Goal: Task Accomplishment & Management: Use online tool/utility

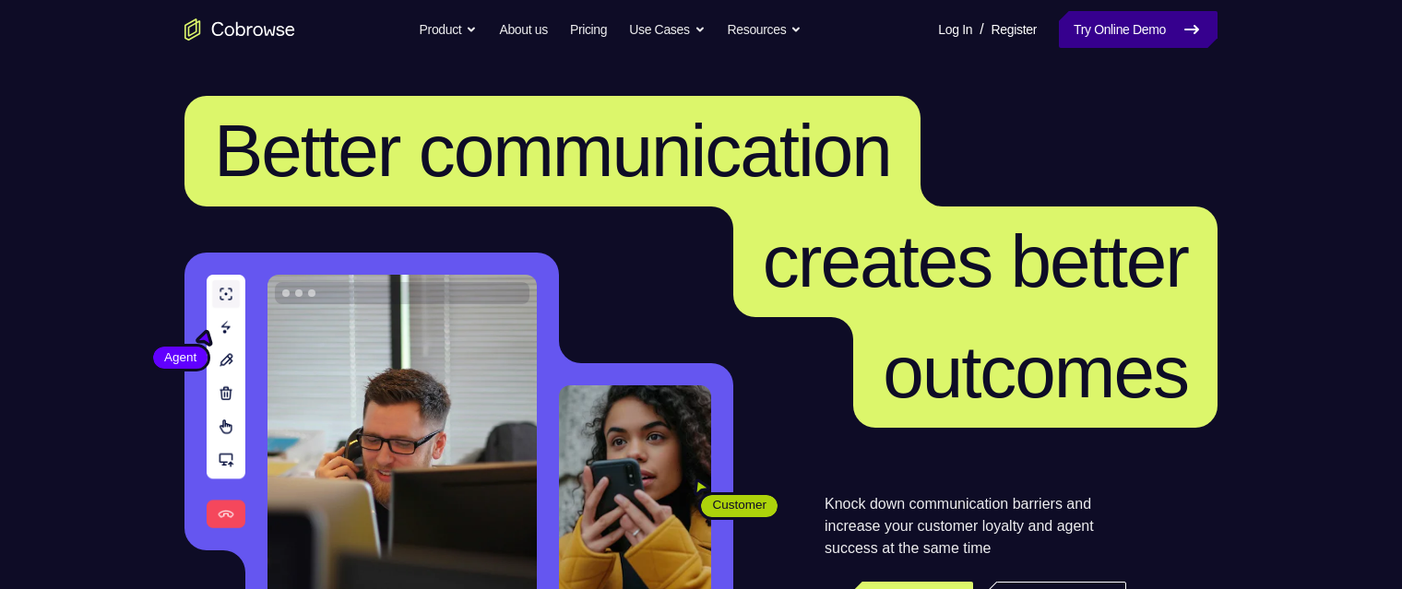
click at [1121, 43] on link "Try Online Demo" at bounding box center [1138, 29] width 159 height 37
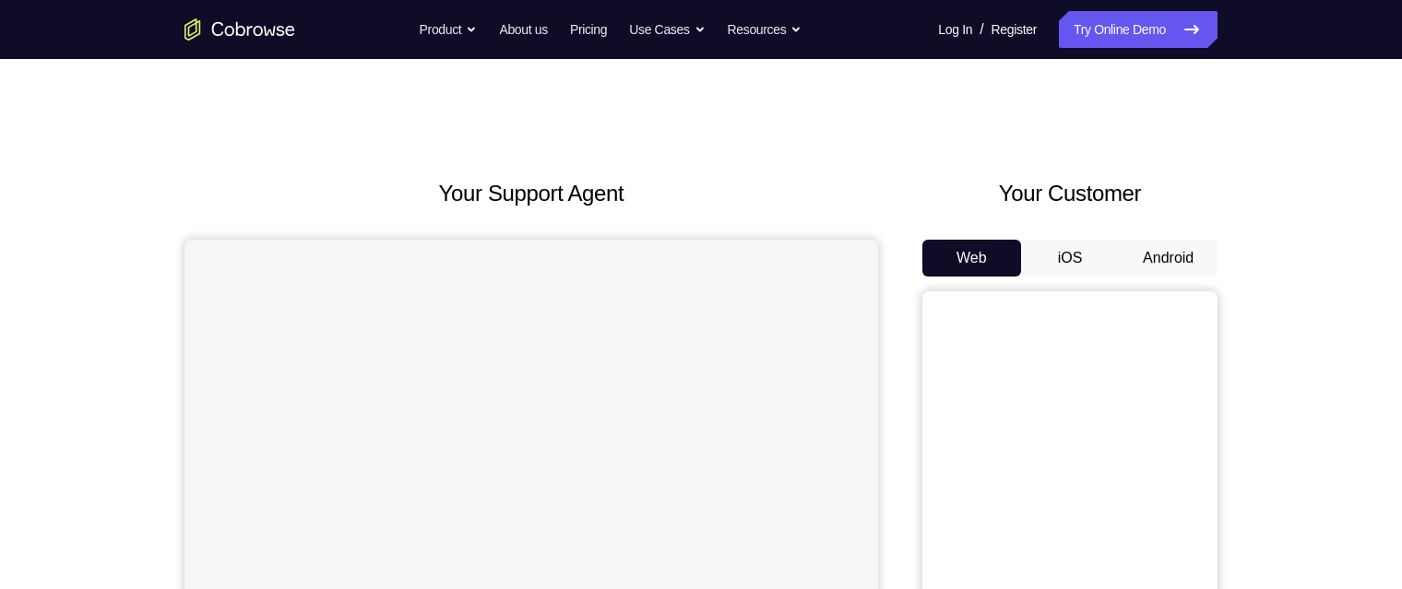
click at [1173, 263] on button "Android" at bounding box center [1168, 258] width 99 height 37
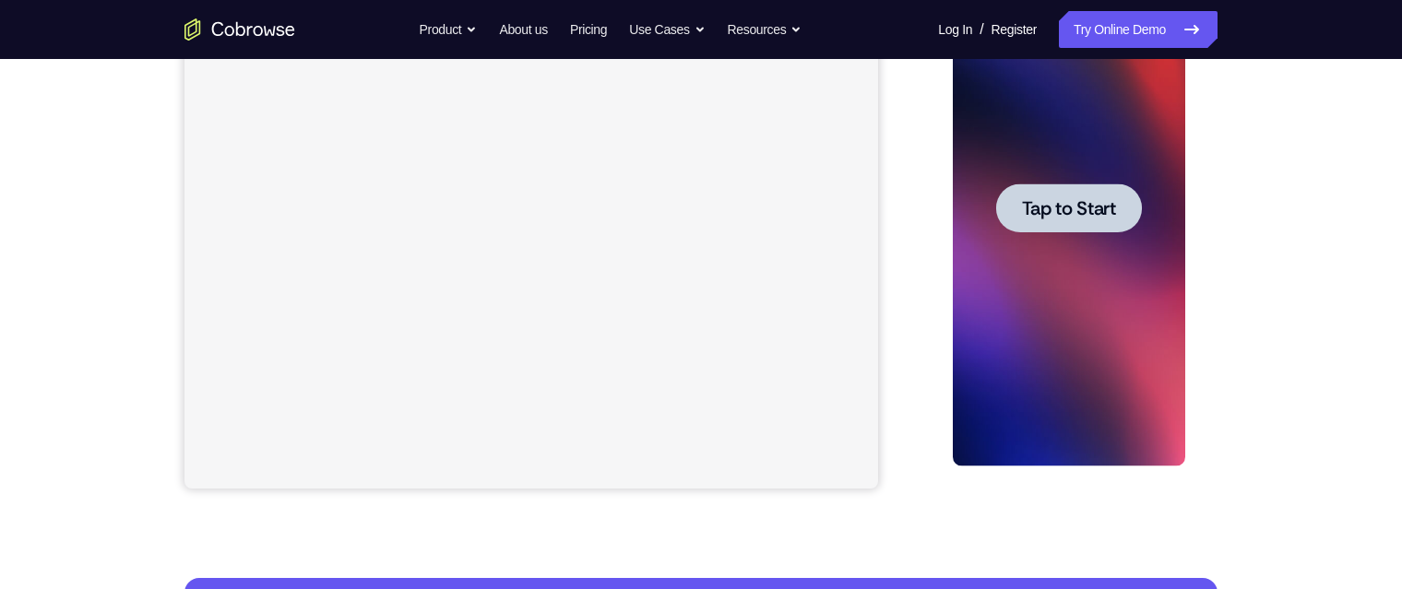
click at [1123, 212] on div at bounding box center [1068, 208] width 146 height 49
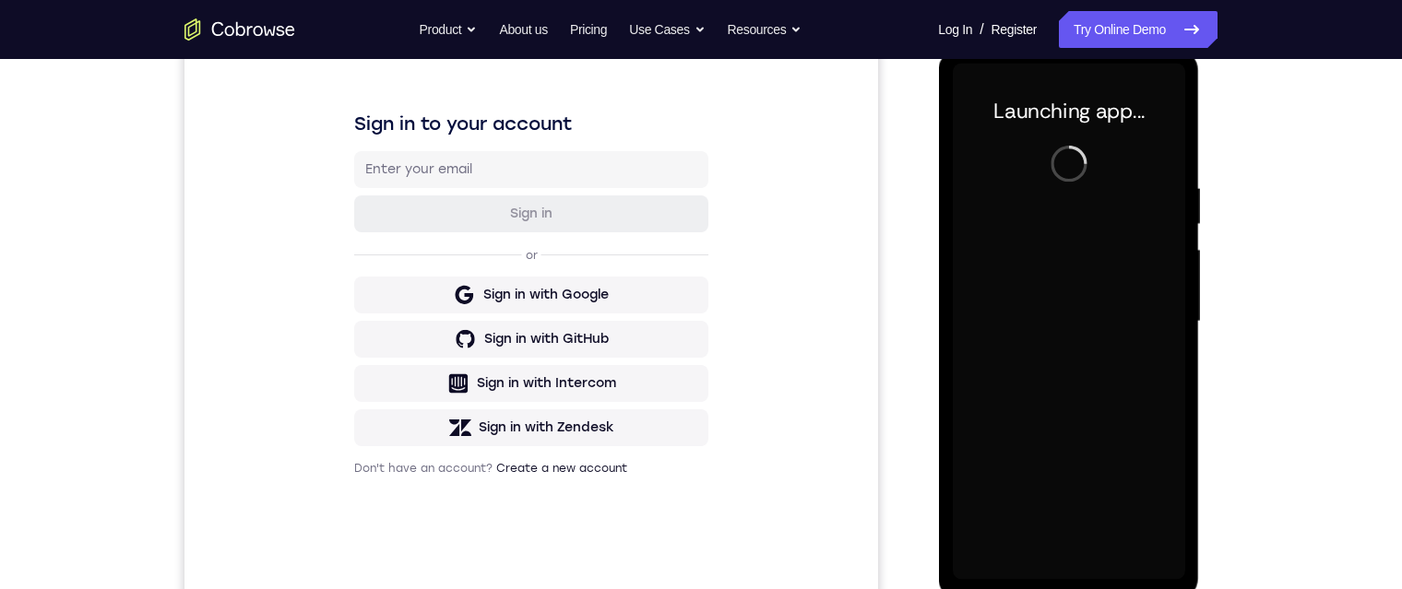
scroll to position [277, 0]
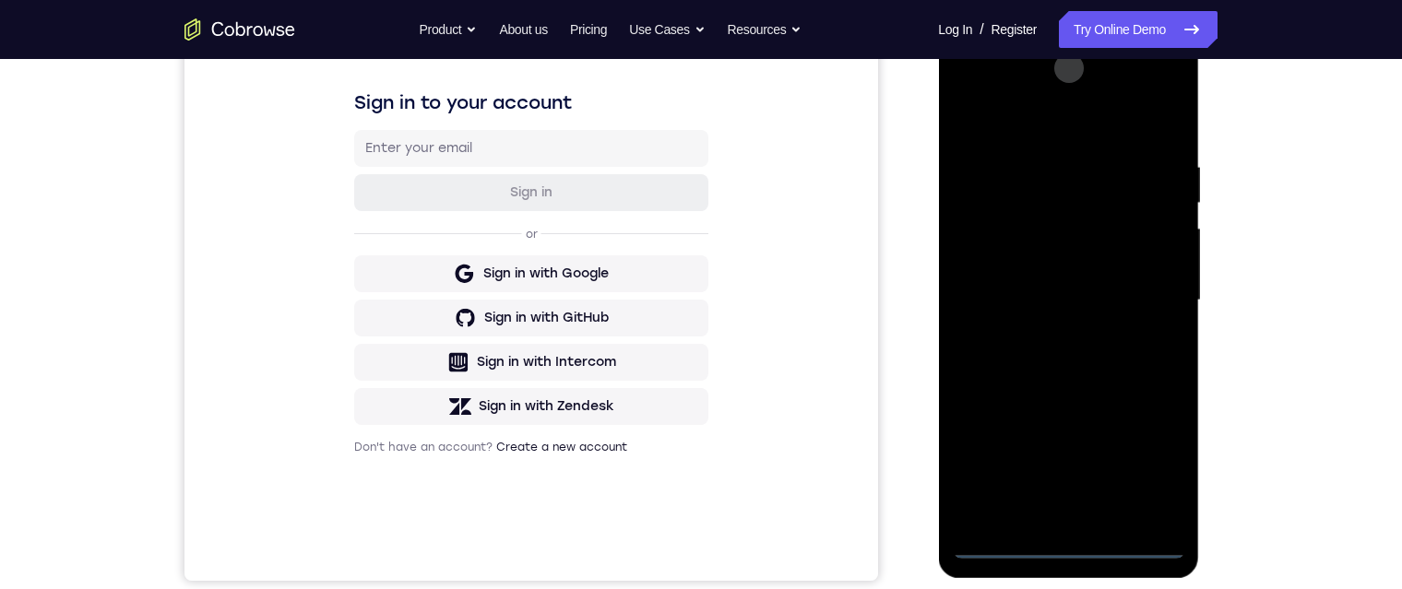
click at [1074, 537] on div at bounding box center [1068, 300] width 232 height 516
click at [1073, 542] on div at bounding box center [1068, 300] width 232 height 516
click at [1147, 457] on div at bounding box center [1068, 300] width 232 height 516
click at [1081, 129] on div at bounding box center [1068, 300] width 232 height 516
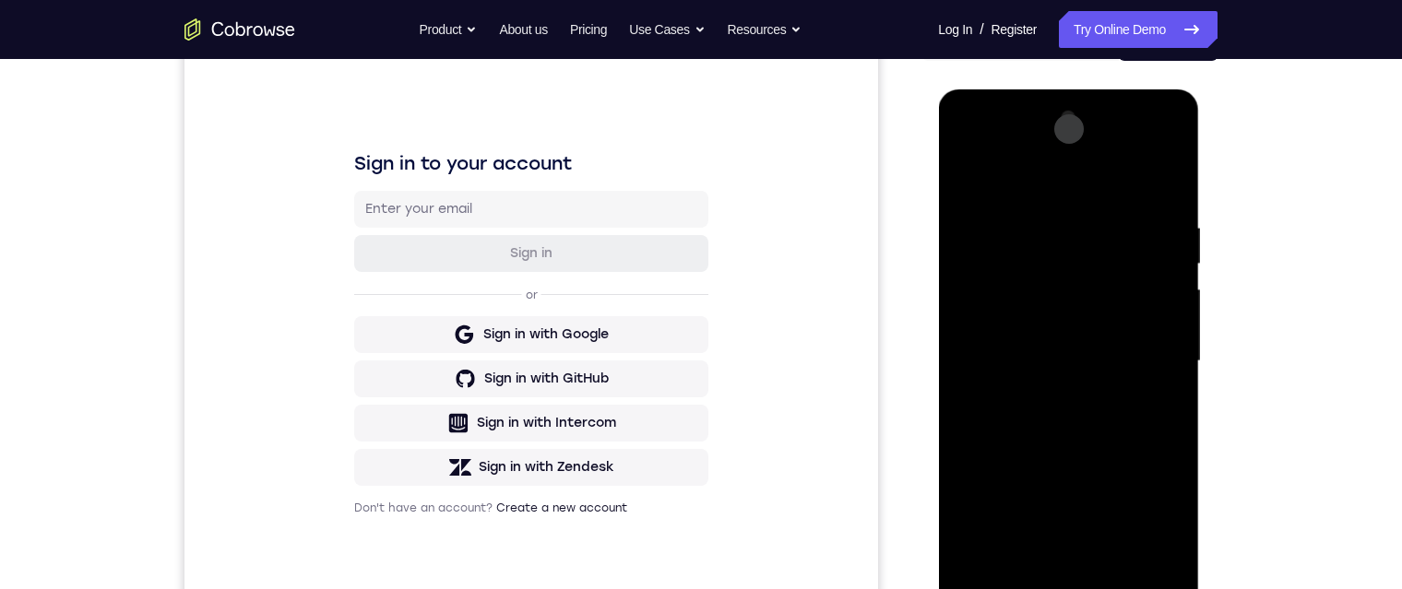
scroll to position [184, 0]
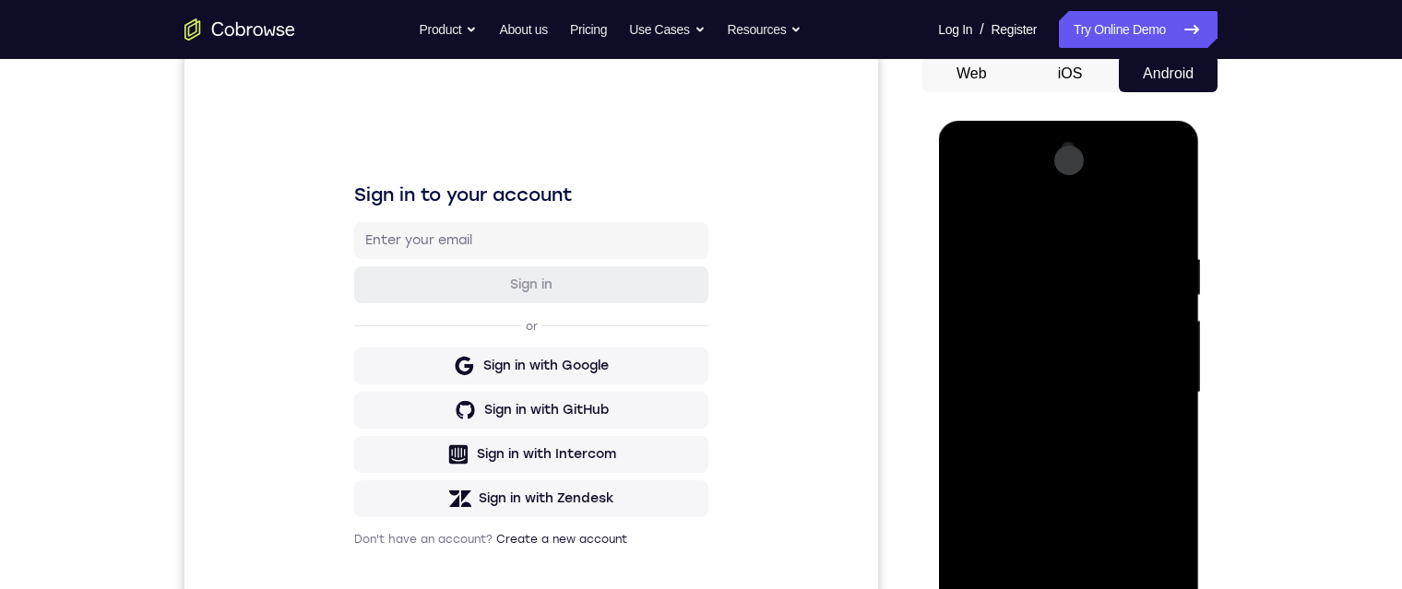
click at [1146, 379] on div at bounding box center [1068, 393] width 232 height 516
click at [1055, 427] on div at bounding box center [1068, 393] width 232 height 516
click at [1070, 375] on div at bounding box center [1068, 393] width 232 height 516
click at [1074, 353] on div at bounding box center [1068, 393] width 232 height 516
click at [1085, 383] on div at bounding box center [1068, 393] width 232 height 516
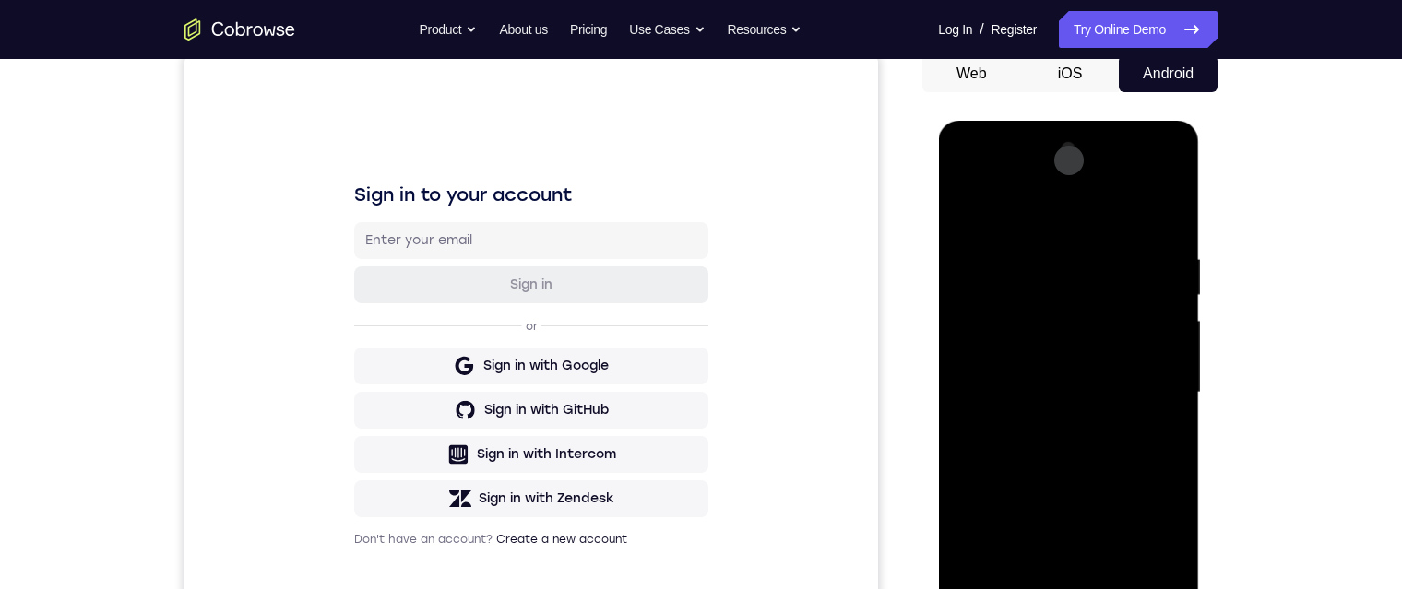
click at [1071, 445] on div at bounding box center [1068, 393] width 232 height 516
click at [1162, 418] on div at bounding box center [1068, 393] width 232 height 516
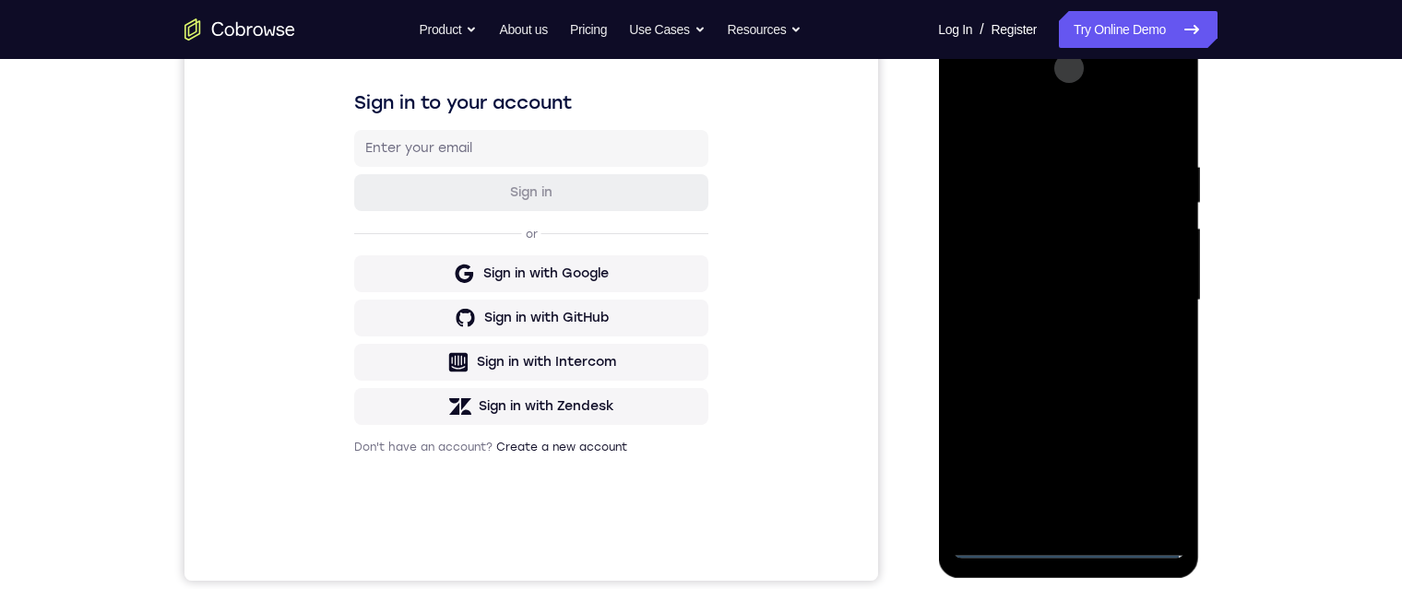
click at [1110, 377] on div at bounding box center [1068, 300] width 232 height 516
click at [1166, 112] on div at bounding box center [1068, 300] width 232 height 516
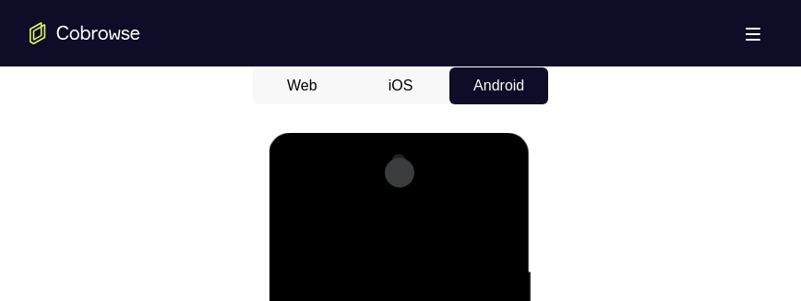
scroll to position [1013, 0]
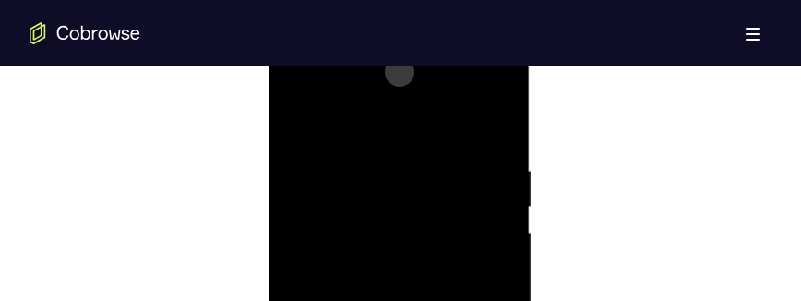
click at [346, 162] on div at bounding box center [398, 304] width 232 height 516
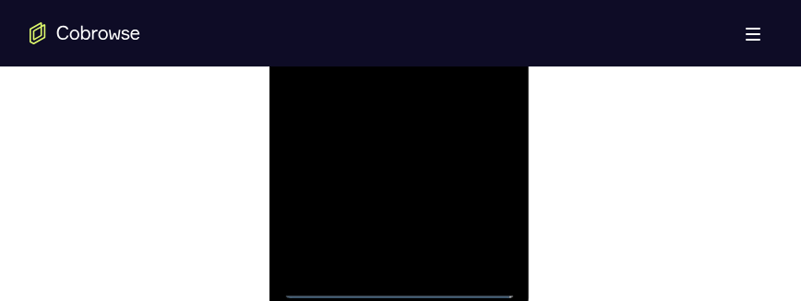
drag, startPoint x: 516, startPoint y: 108, endPoint x: 515, endPoint y: 72, distance: 36.0
click at [515, 72] on div at bounding box center [398, 44] width 261 height 550
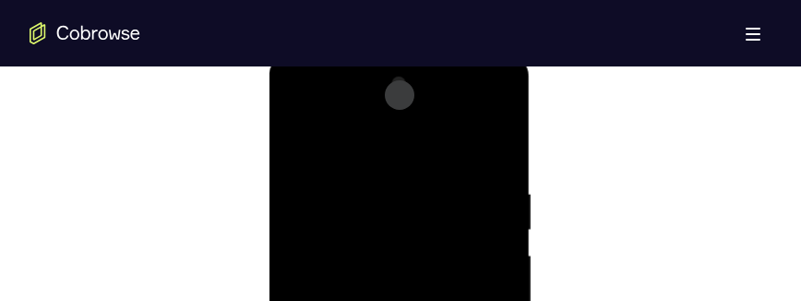
scroll to position [908, 0]
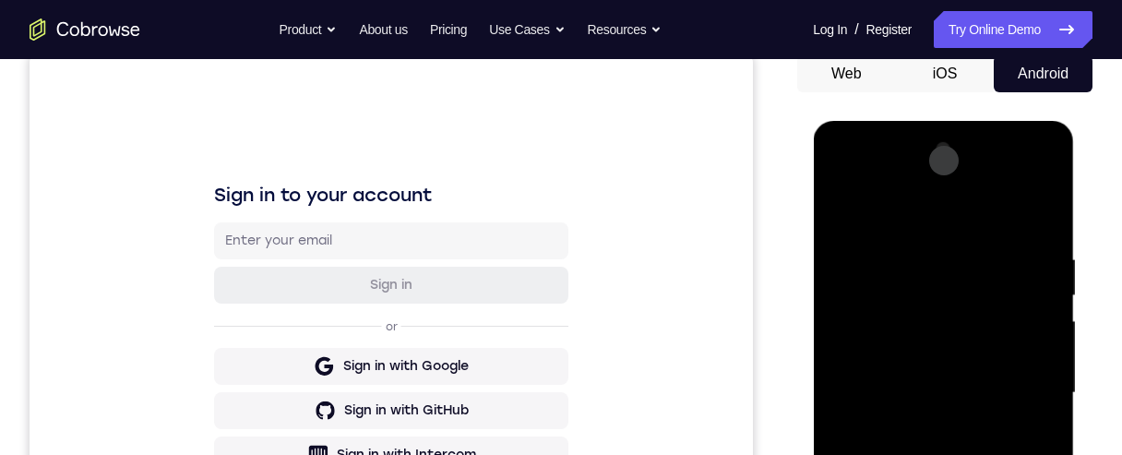
scroll to position [170, 0]
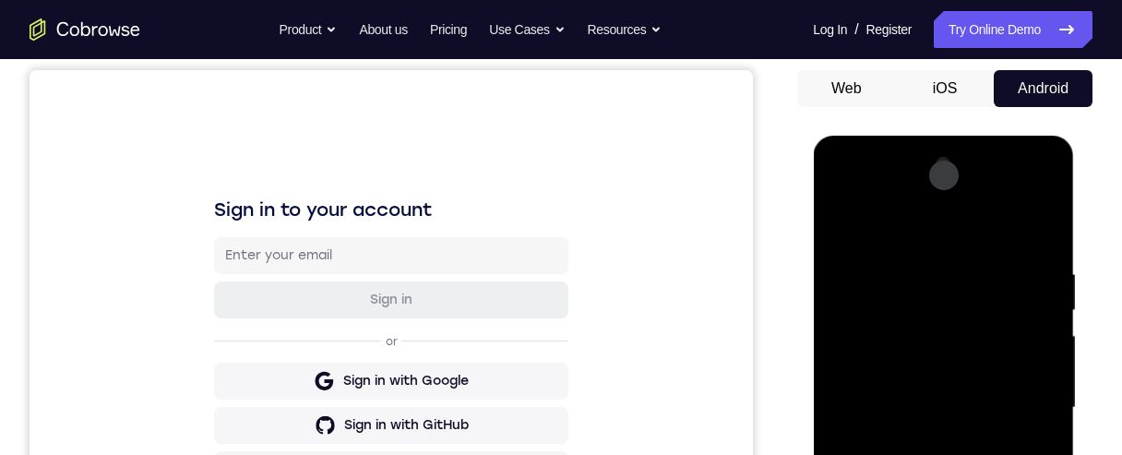
click at [844, 223] on div at bounding box center [942, 407] width 232 height 516
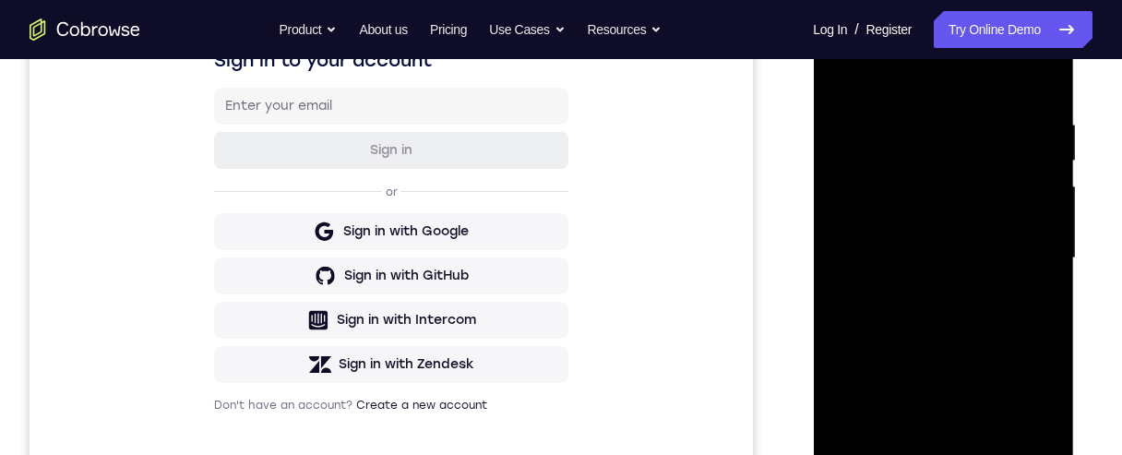
scroll to position [465, 0]
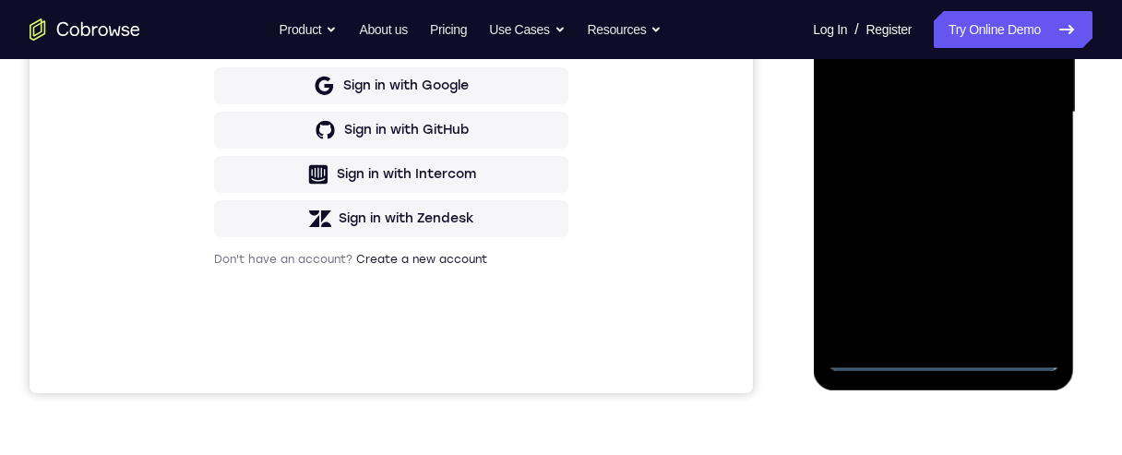
drag, startPoint x: 962, startPoint y: 220, endPoint x: 962, endPoint y: 168, distance: 51.6
click at [962, 168] on div at bounding box center [942, 112] width 232 height 516
drag, startPoint x: 958, startPoint y: 204, endPoint x: 962, endPoint y: 175, distance: 28.8
click at [960, 179] on div at bounding box center [942, 112] width 232 height 516
drag, startPoint x: 945, startPoint y: 226, endPoint x: 952, endPoint y: 145, distance: 81.4
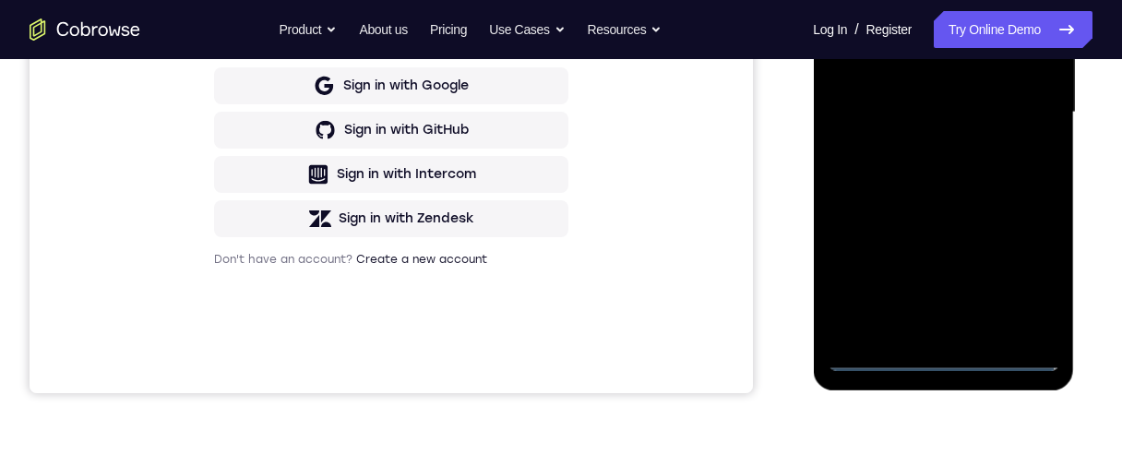
click at [951, 146] on div at bounding box center [942, 112] width 232 height 516
drag, startPoint x: 943, startPoint y: 196, endPoint x: 959, endPoint y: 148, distance: 51.6
click at [958, 149] on div at bounding box center [942, 112] width 232 height 516
drag, startPoint x: 953, startPoint y: 234, endPoint x: 955, endPoint y: 146, distance: 88.6
click at [955, 146] on div at bounding box center [942, 112] width 232 height 516
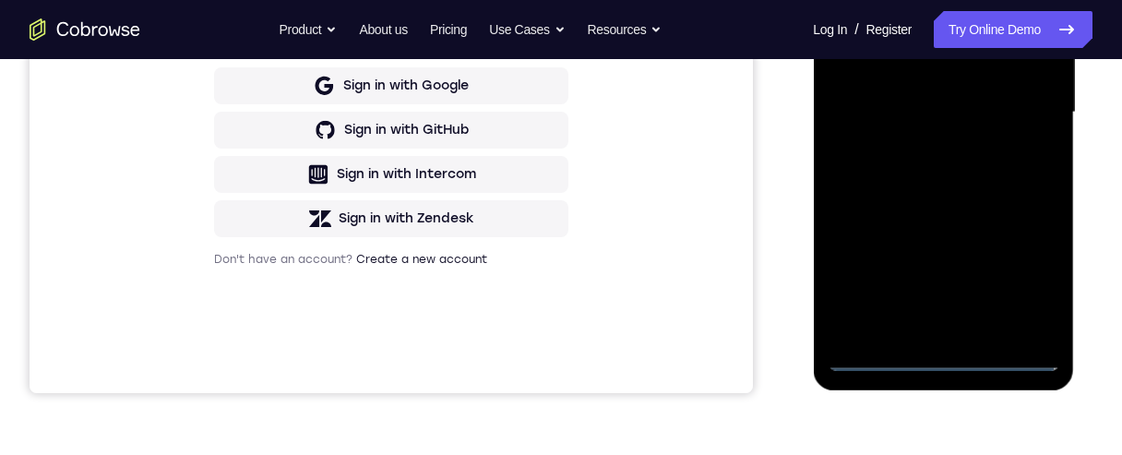
drag, startPoint x: 943, startPoint y: 202, endPoint x: 945, endPoint y: 141, distance: 60.9
click at [945, 143] on div at bounding box center [942, 112] width 232 height 516
drag, startPoint x: 962, startPoint y: 249, endPoint x: 973, endPoint y: 156, distance: 93.8
click at [972, 157] on div at bounding box center [942, 112] width 232 height 516
drag, startPoint x: 975, startPoint y: 209, endPoint x: 980, endPoint y: 152, distance: 57.4
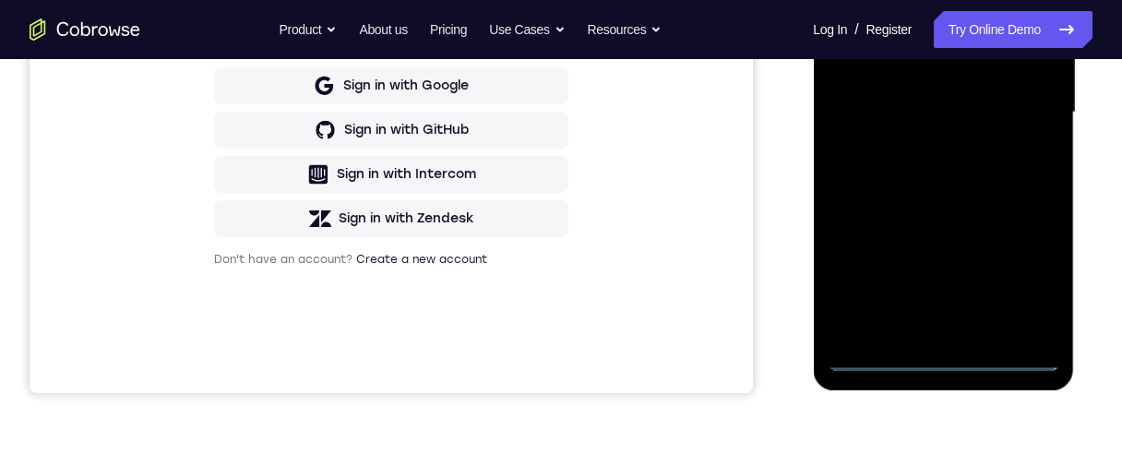
click at [979, 154] on div at bounding box center [942, 112] width 232 height 516
drag, startPoint x: 976, startPoint y: 198, endPoint x: 974, endPoint y: 166, distance: 32.3
click at [974, 166] on div at bounding box center [942, 112] width 232 height 516
drag, startPoint x: 979, startPoint y: 233, endPoint x: 983, endPoint y: 133, distance: 100.6
click at [983, 139] on div at bounding box center [942, 112] width 232 height 516
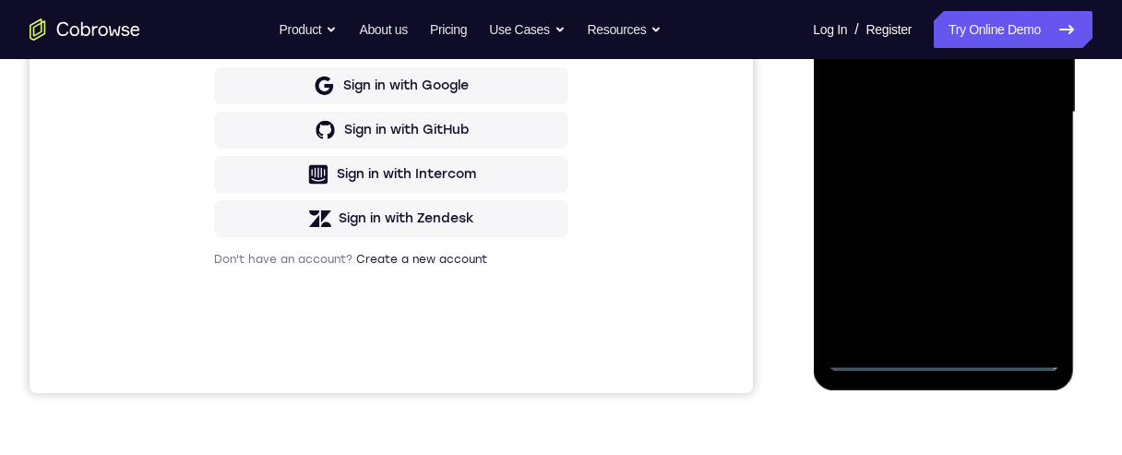
drag, startPoint x: 996, startPoint y: 256, endPoint x: 996, endPoint y: 194, distance: 62.7
click at [996, 200] on div at bounding box center [942, 112] width 232 height 516
click at [981, 329] on div at bounding box center [942, 112] width 232 height 516
click at [960, 213] on div at bounding box center [942, 112] width 232 height 516
drag, startPoint x: 982, startPoint y: 152, endPoint x: 983, endPoint y: 200, distance: 48.0
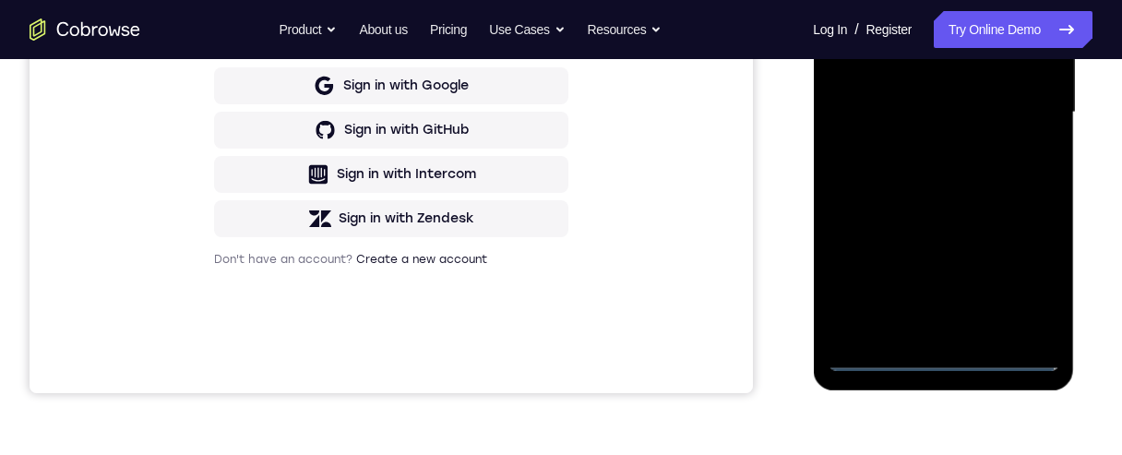
click at [983, 200] on div at bounding box center [942, 112] width 232 height 516
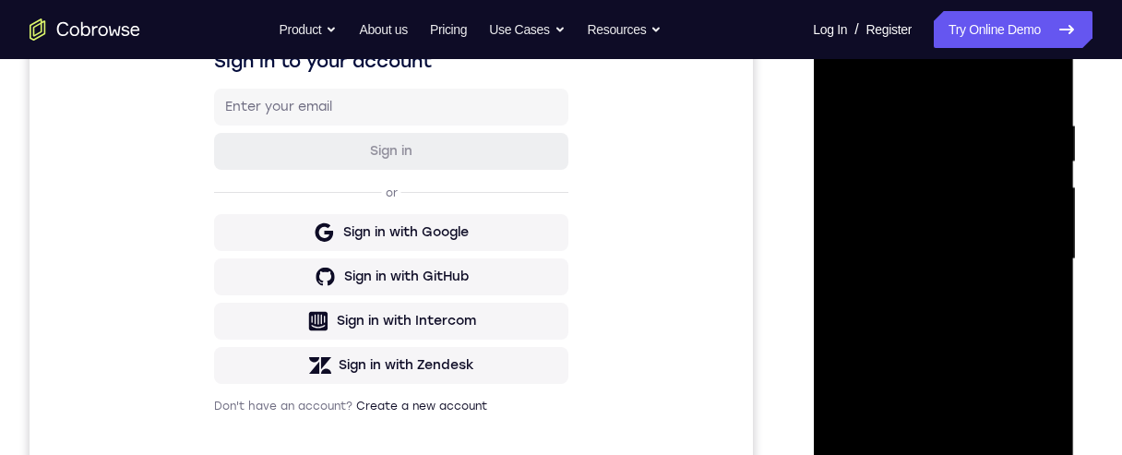
scroll to position [317, 0]
click at [1047, 200] on div at bounding box center [942, 260] width 232 height 516
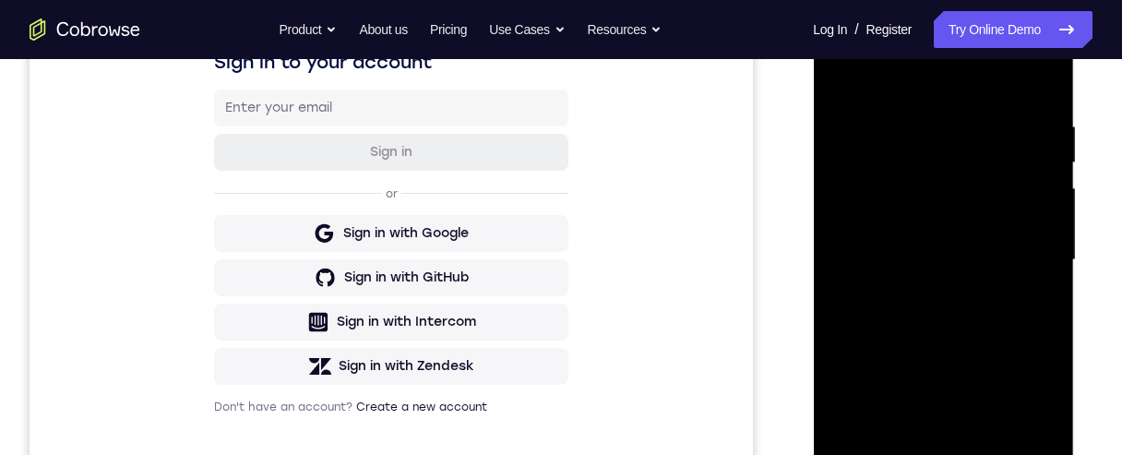
click at [844, 73] on div at bounding box center [942, 260] width 232 height 516
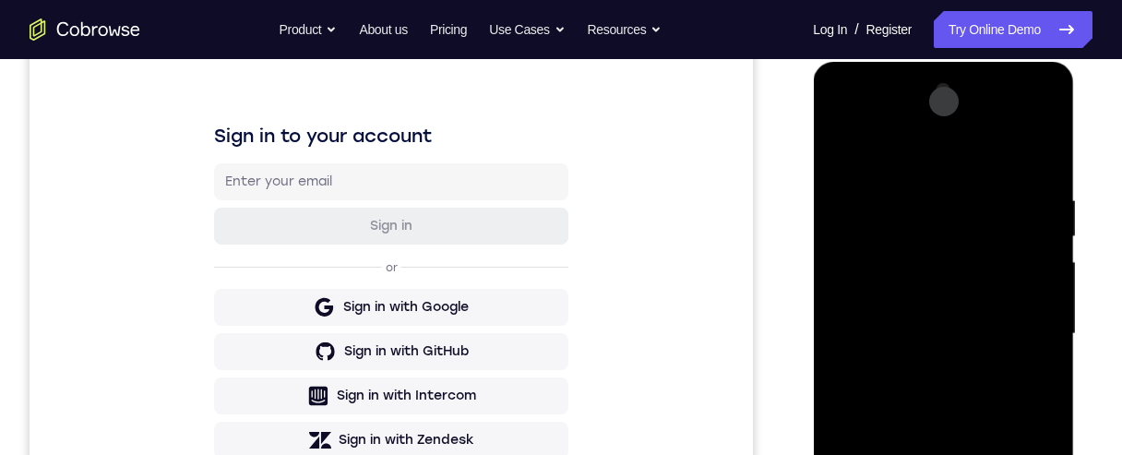
drag, startPoint x: 947, startPoint y: 234, endPoint x: 952, endPoint y: 305, distance: 71.2
click at [952, 307] on div at bounding box center [942, 334] width 232 height 516
click at [915, 195] on div at bounding box center [942, 334] width 232 height 516
click at [1050, 226] on div at bounding box center [942, 334] width 232 height 516
click at [1054, 299] on div at bounding box center [942, 334] width 232 height 516
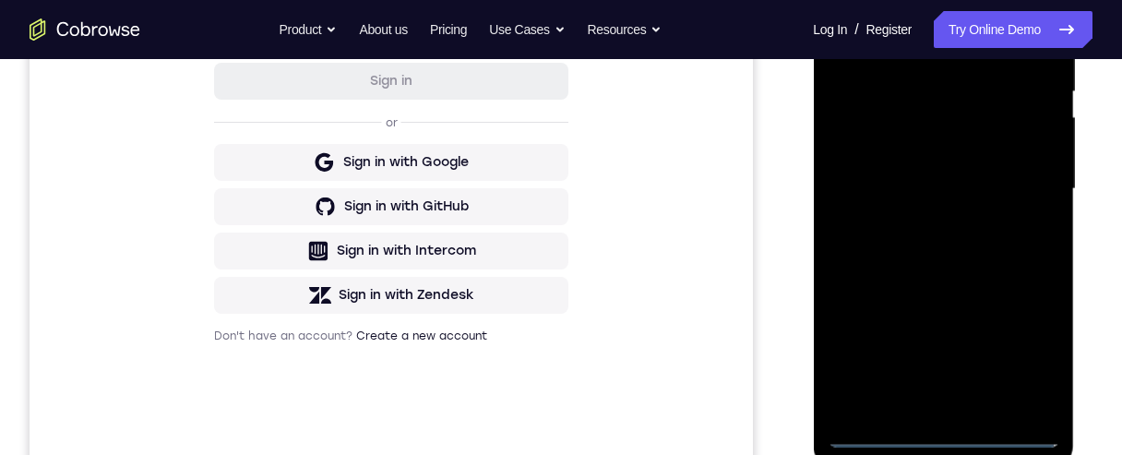
scroll to position [391, 0]
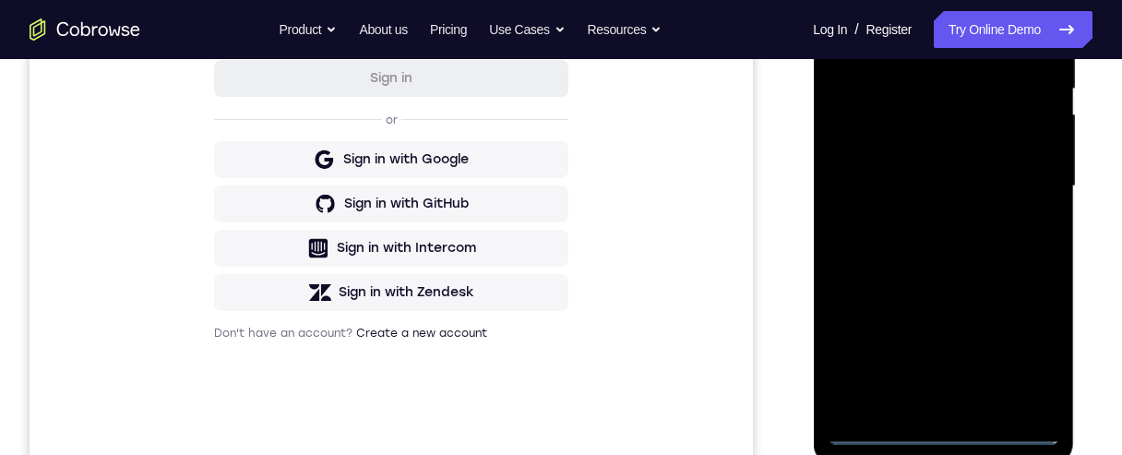
click at [1058, 265] on div at bounding box center [942, 186] width 232 height 516
click at [1056, 255] on div at bounding box center [942, 186] width 232 height 516
click at [1055, 255] on div at bounding box center [942, 186] width 232 height 516
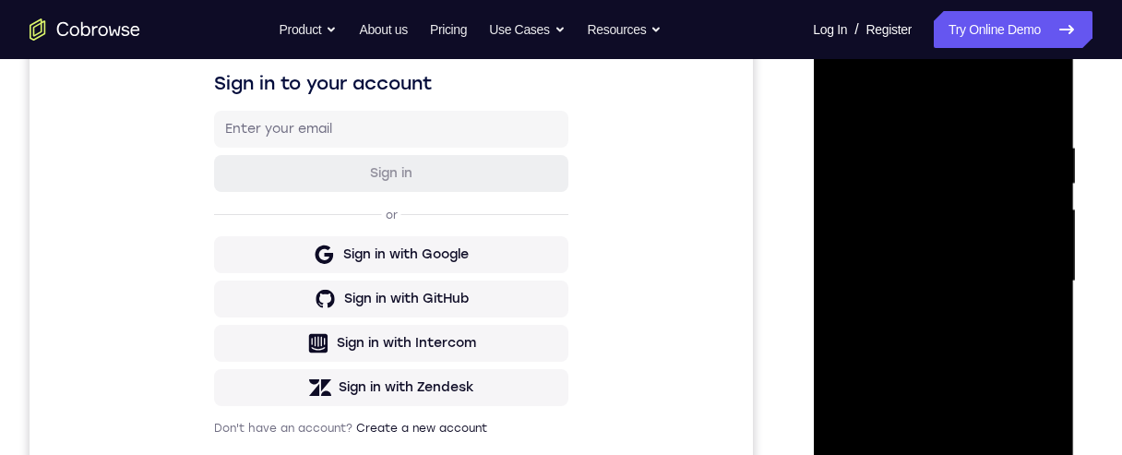
scroll to position [170, 0]
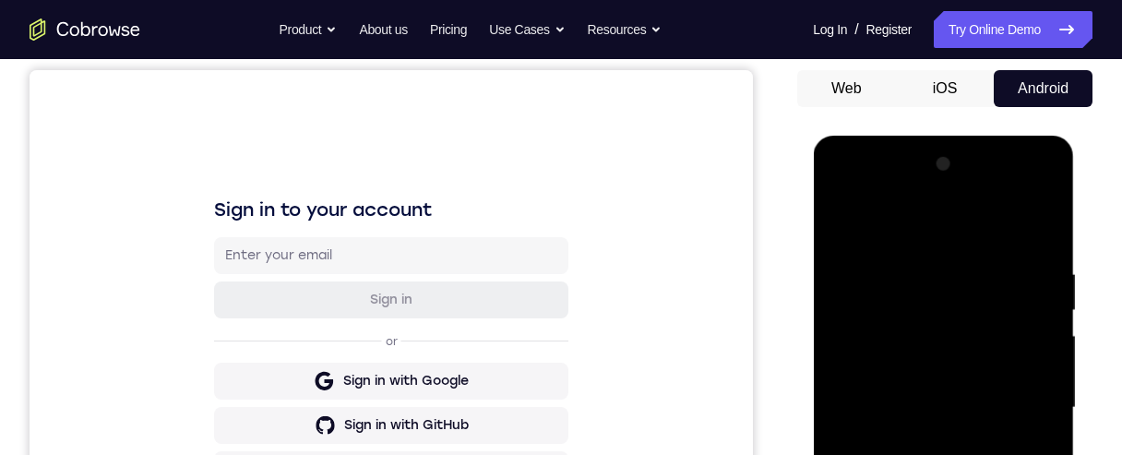
click at [1031, 226] on div at bounding box center [942, 407] width 232 height 516
click at [1040, 230] on div at bounding box center [942, 407] width 232 height 516
click at [1036, 230] on div at bounding box center [942, 407] width 232 height 516
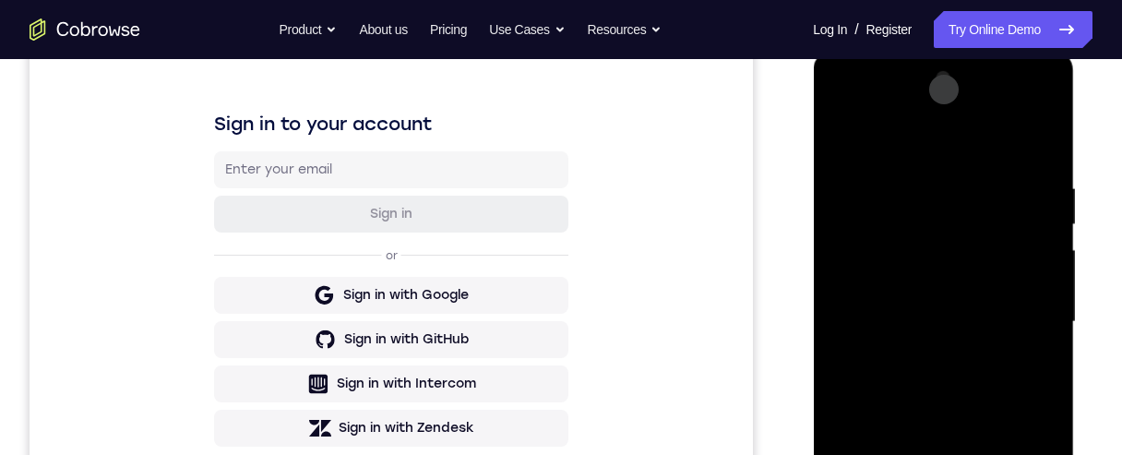
scroll to position [243, 0]
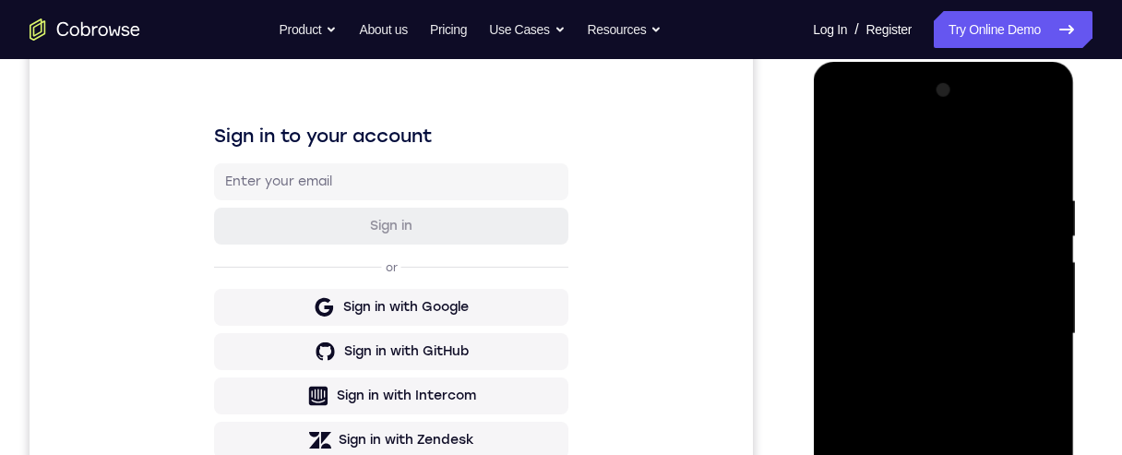
click at [1018, 173] on div at bounding box center [942, 334] width 232 height 516
click at [1025, 175] on div at bounding box center [942, 334] width 232 height 516
click at [1000, 231] on div at bounding box center [942, 334] width 232 height 516
click at [1032, 196] on div at bounding box center [942, 334] width 232 height 516
click at [1036, 151] on div at bounding box center [942, 334] width 232 height 516
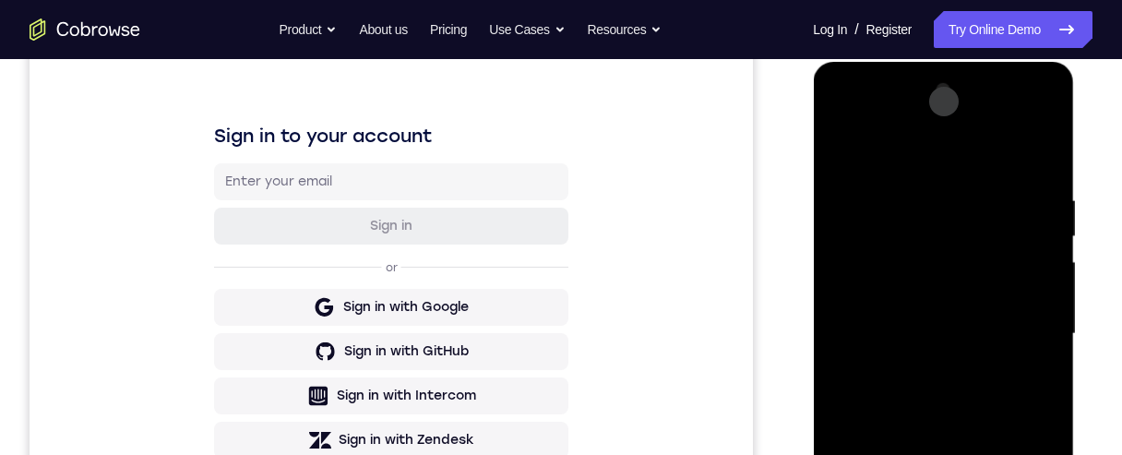
drag, startPoint x: 996, startPoint y: 253, endPoint x: 998, endPoint y: 243, distance: 9.4
click at [996, 246] on div at bounding box center [942, 334] width 232 height 516
drag, startPoint x: 975, startPoint y: 309, endPoint x: 971, endPoint y: 244, distance: 64.7
click at [971, 245] on div at bounding box center [942, 334] width 232 height 516
drag, startPoint x: 985, startPoint y: 340, endPoint x: 991, endPoint y: 232, distance: 108.1
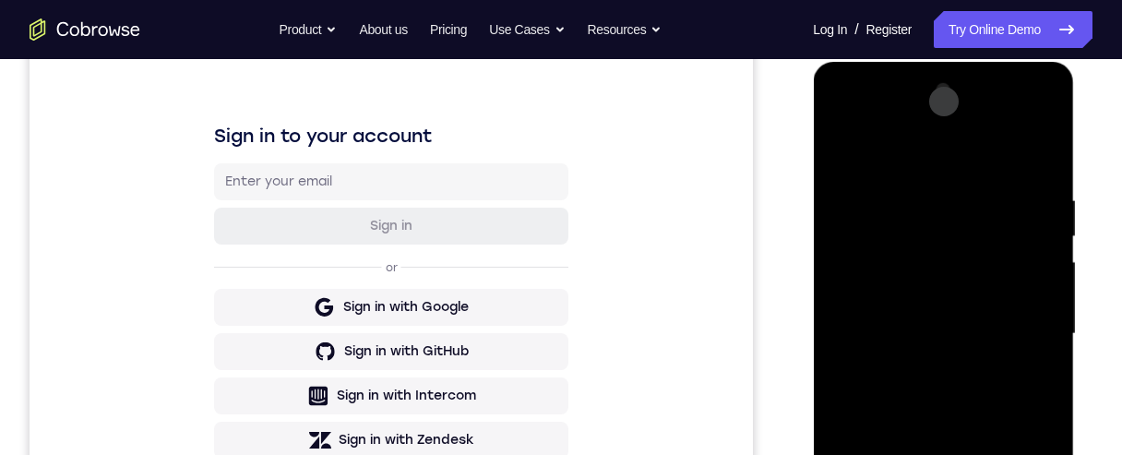
click at [991, 232] on div at bounding box center [942, 334] width 232 height 516
drag, startPoint x: 984, startPoint y: 335, endPoint x: 987, endPoint y: 234, distance: 100.6
click at [987, 237] on div at bounding box center [942, 334] width 232 height 516
drag, startPoint x: 988, startPoint y: 320, endPoint x: 990, endPoint y: 228, distance: 92.2
click at [990, 228] on div at bounding box center [942, 334] width 232 height 516
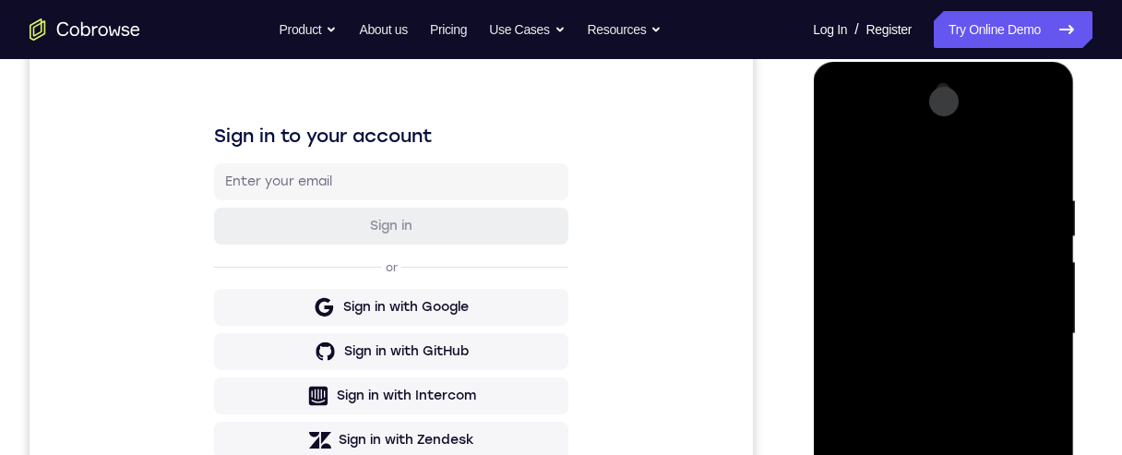
drag, startPoint x: 996, startPoint y: 268, endPoint x: 988, endPoint y: 231, distance: 37.8
click at [991, 239] on div at bounding box center [942, 334] width 232 height 516
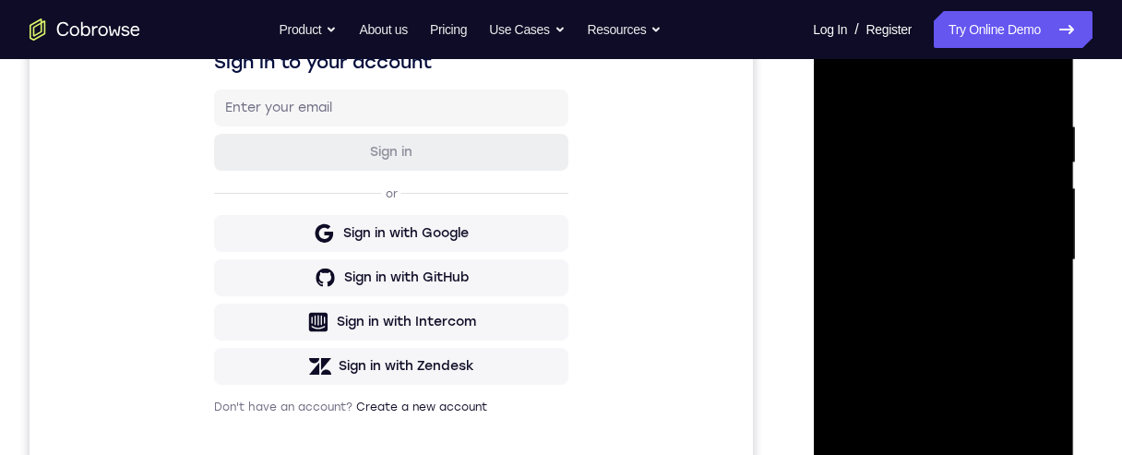
scroll to position [465, 0]
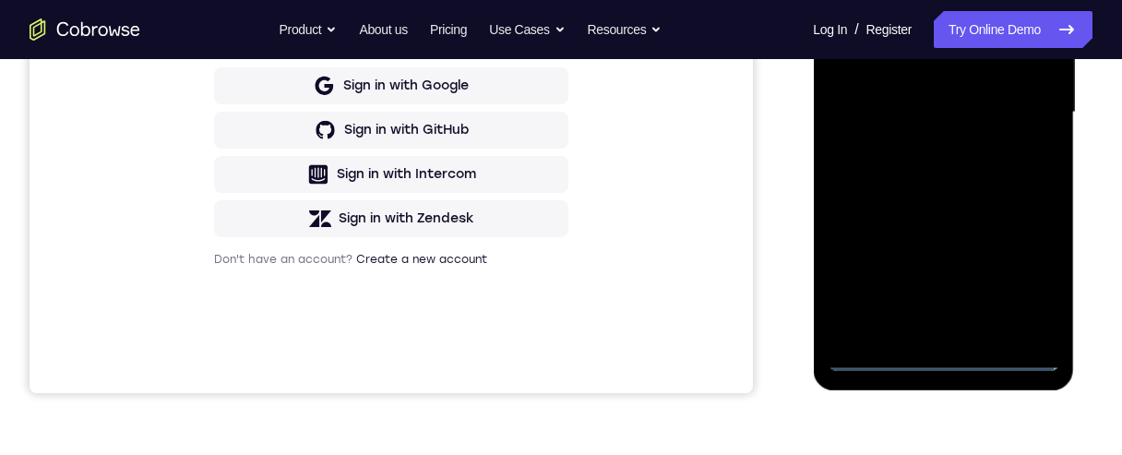
click at [850, 329] on div at bounding box center [942, 112] width 232 height 516
click at [905, 323] on div at bounding box center [942, 112] width 232 height 516
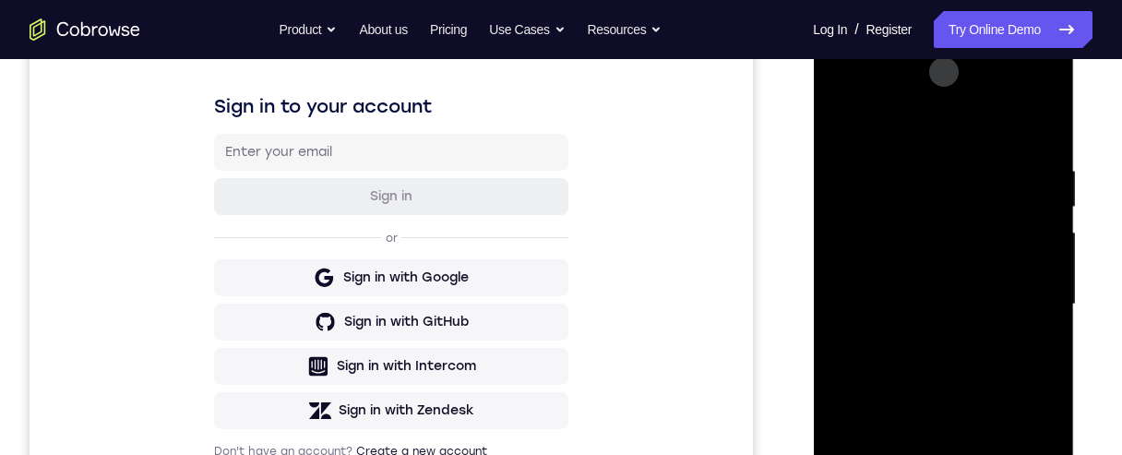
scroll to position [243, 0]
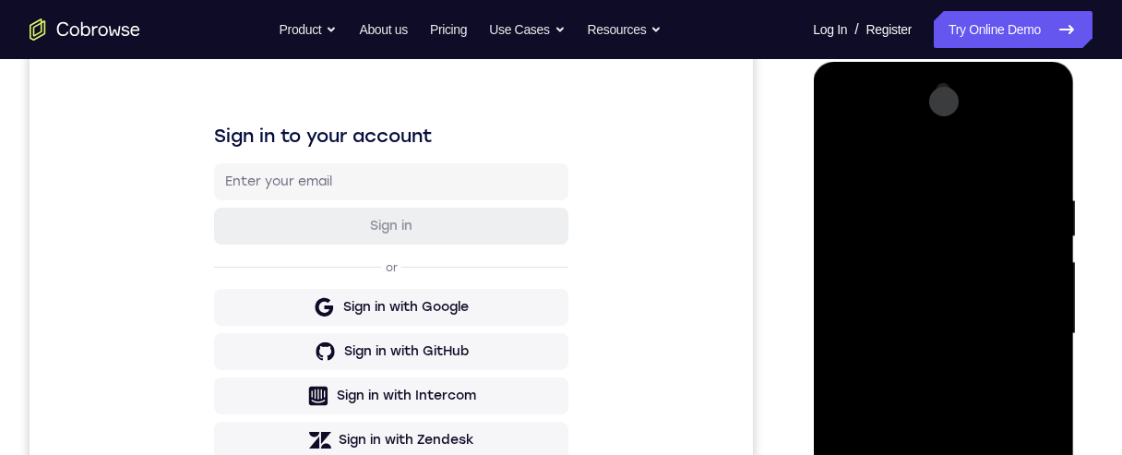
click at [891, 145] on div at bounding box center [942, 334] width 232 height 516
click at [940, 172] on div at bounding box center [942, 334] width 232 height 516
click at [951, 208] on div at bounding box center [942, 334] width 232 height 516
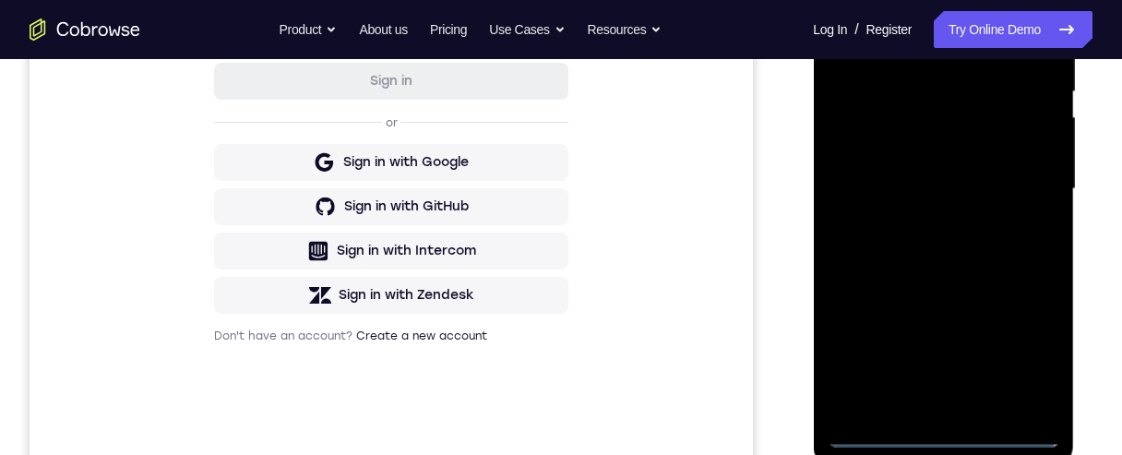
scroll to position [465, 0]
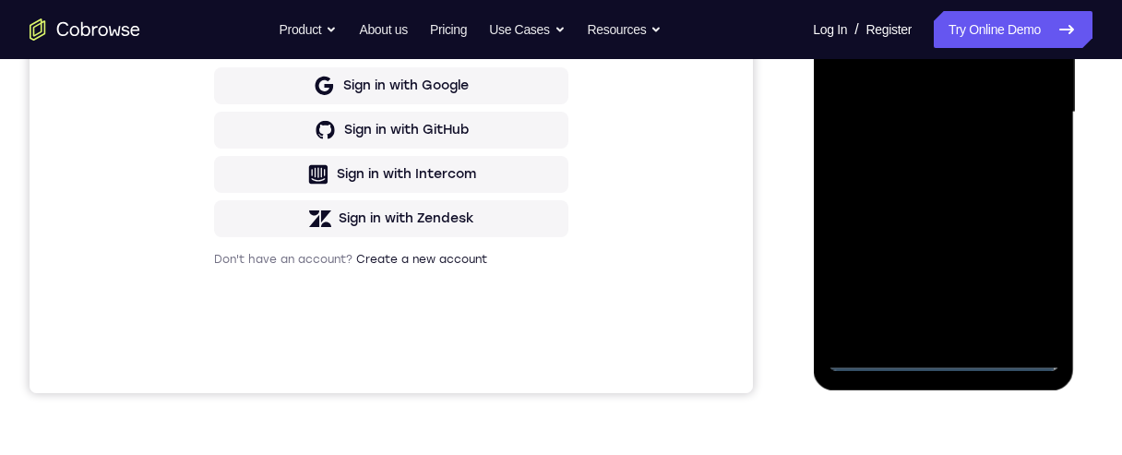
click at [988, 335] on div at bounding box center [942, 112] width 232 height 516
click at [865, 331] on div at bounding box center [942, 112] width 232 height 516
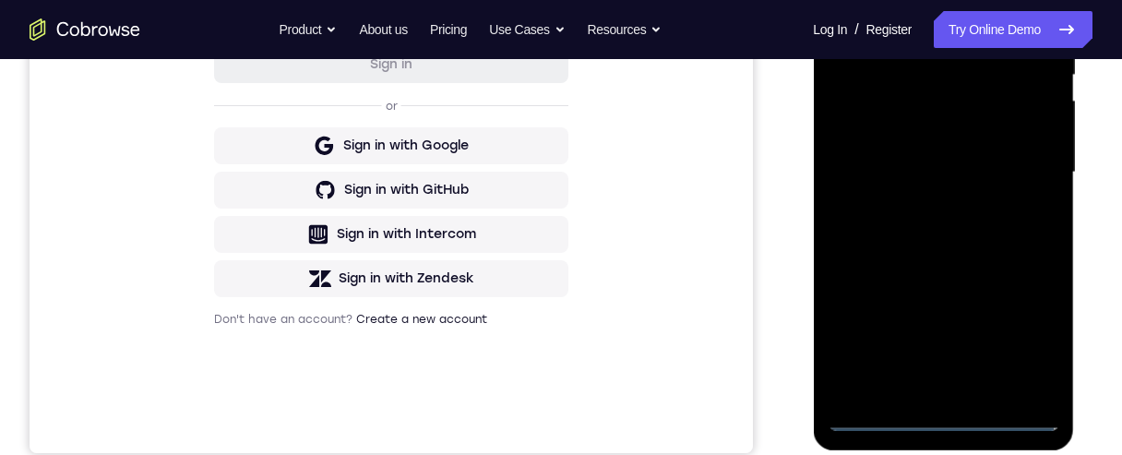
scroll to position [317, 0]
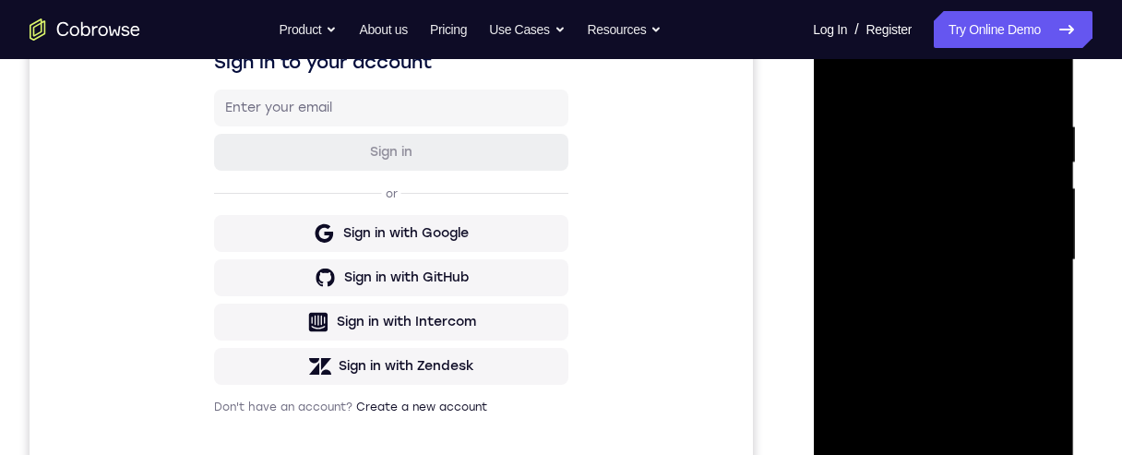
click at [920, 138] on div at bounding box center [942, 260] width 232 height 516
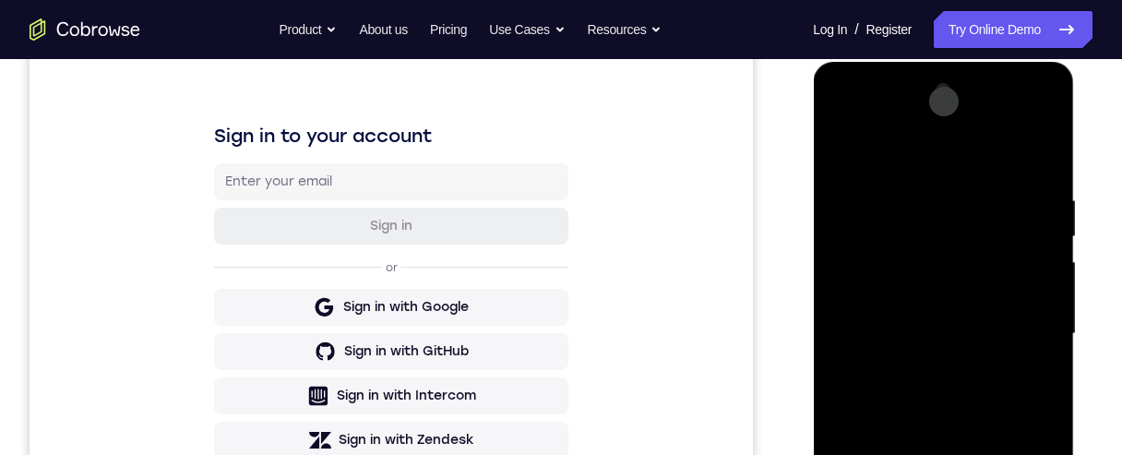
click at [1040, 148] on div at bounding box center [942, 334] width 232 height 516
click at [1036, 152] on div at bounding box center [942, 334] width 232 height 516
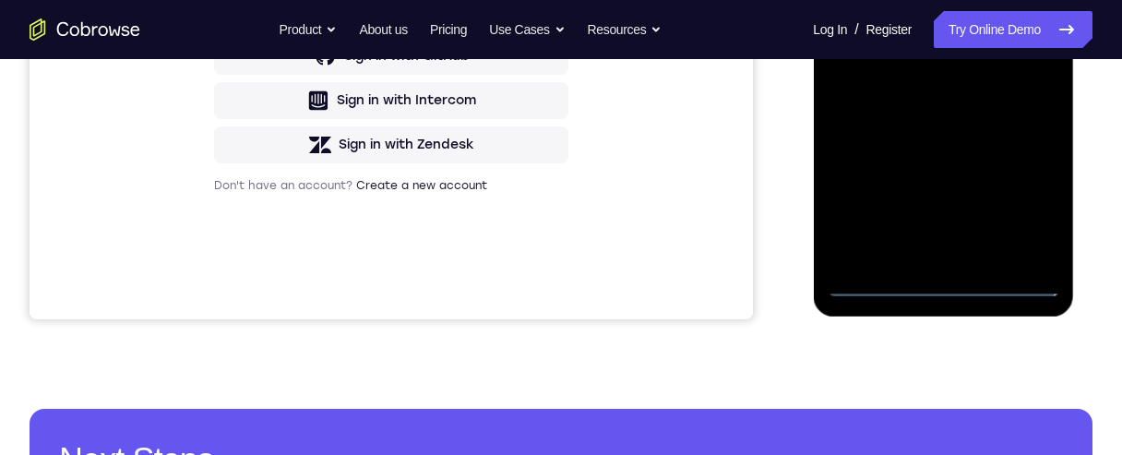
click at [894, 251] on div at bounding box center [942, 38] width 232 height 516
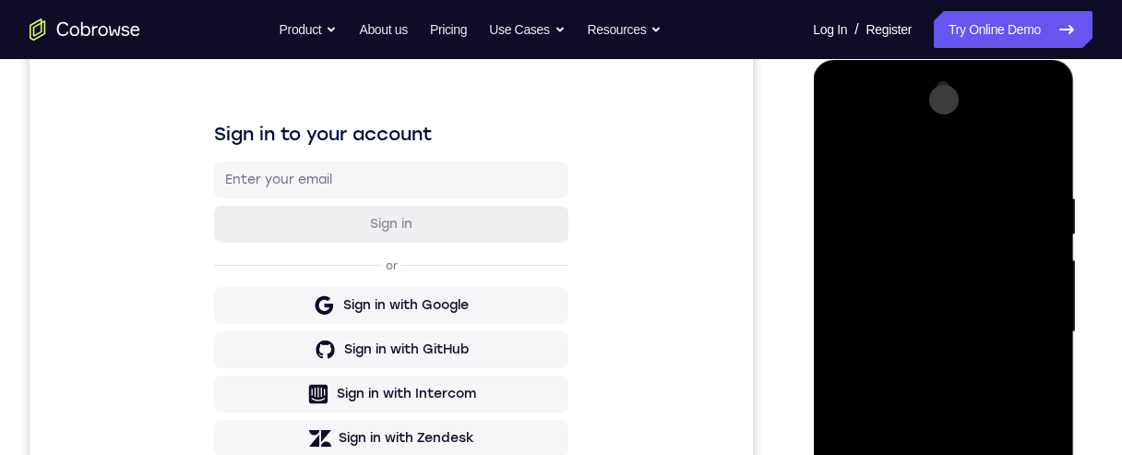
scroll to position [243, 0]
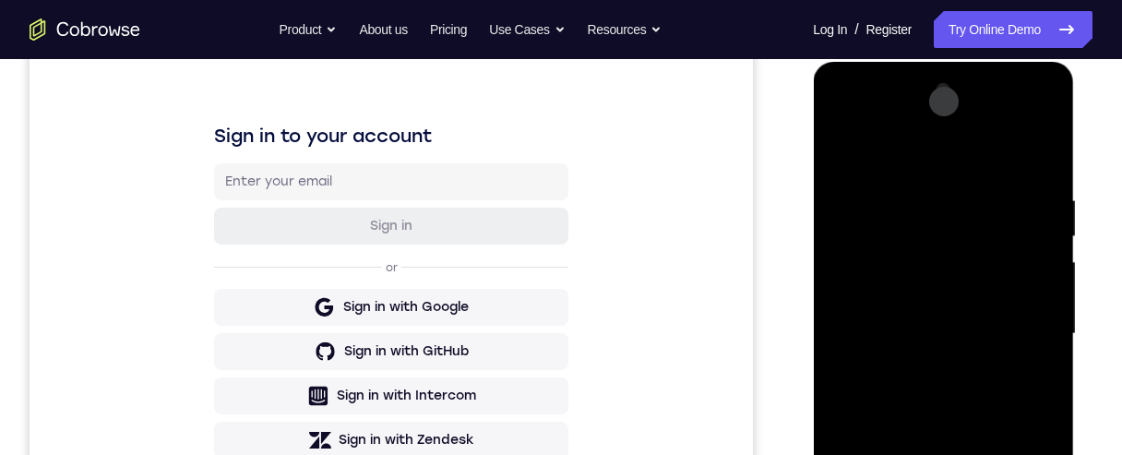
click at [920, 141] on div at bounding box center [942, 334] width 232 height 516
click at [896, 186] on div at bounding box center [942, 334] width 232 height 516
click at [926, 217] on div at bounding box center [942, 334] width 232 height 516
click at [846, 148] on div at bounding box center [942, 334] width 232 height 516
click at [905, 215] on div at bounding box center [942, 334] width 232 height 516
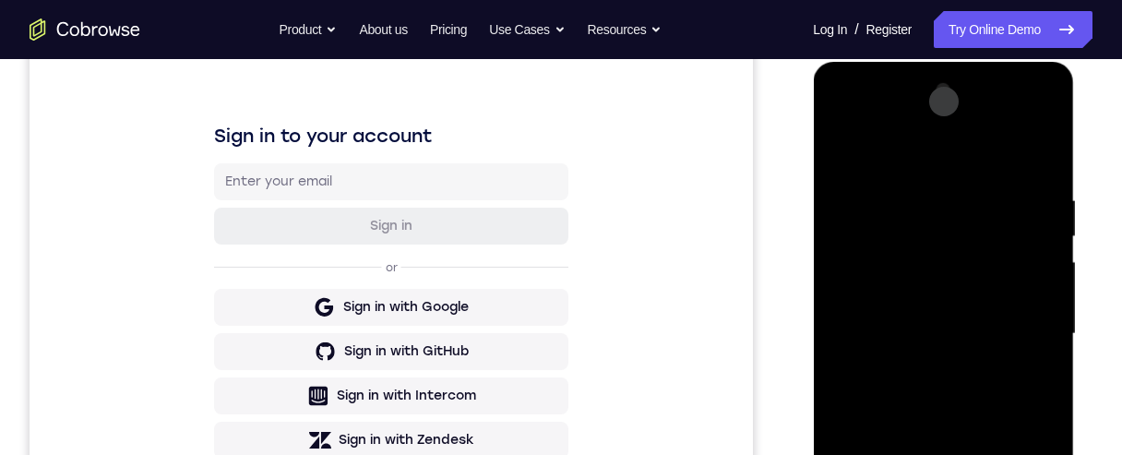
click at [952, 215] on div at bounding box center [942, 334] width 232 height 516
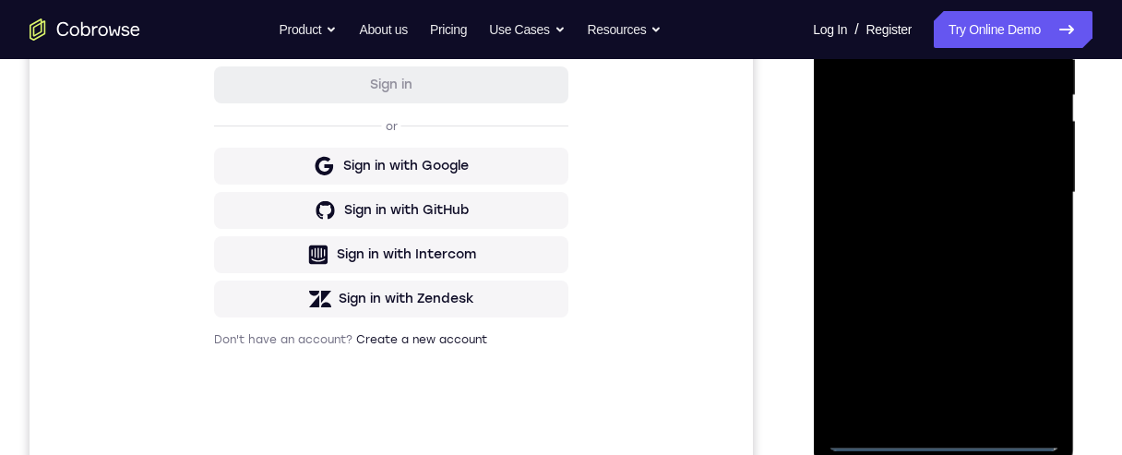
scroll to position [391, 0]
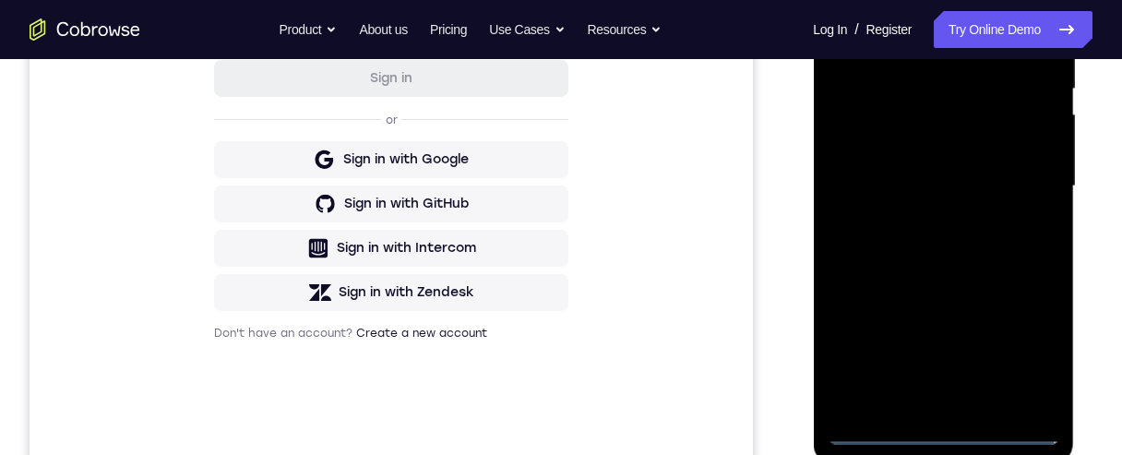
click at [878, 400] on div at bounding box center [942, 186] width 232 height 516
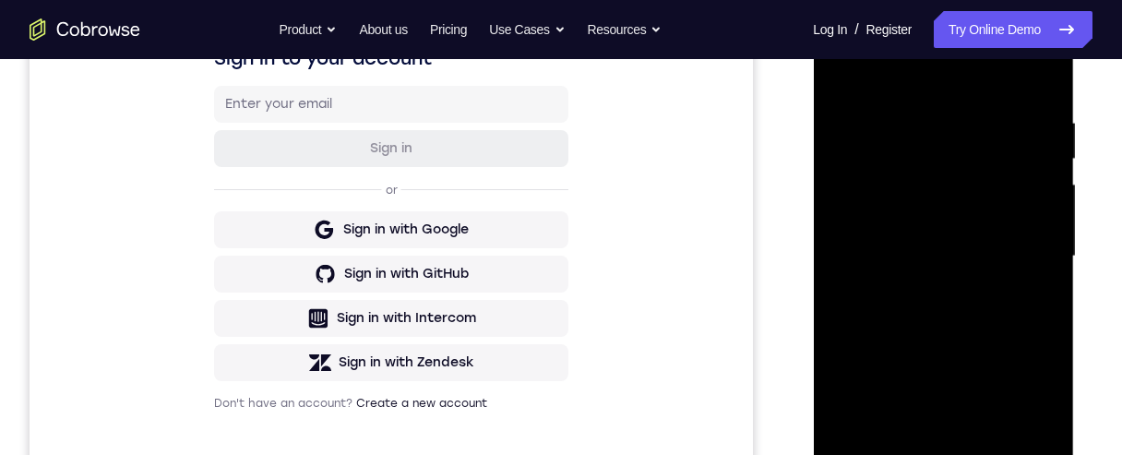
scroll to position [243, 0]
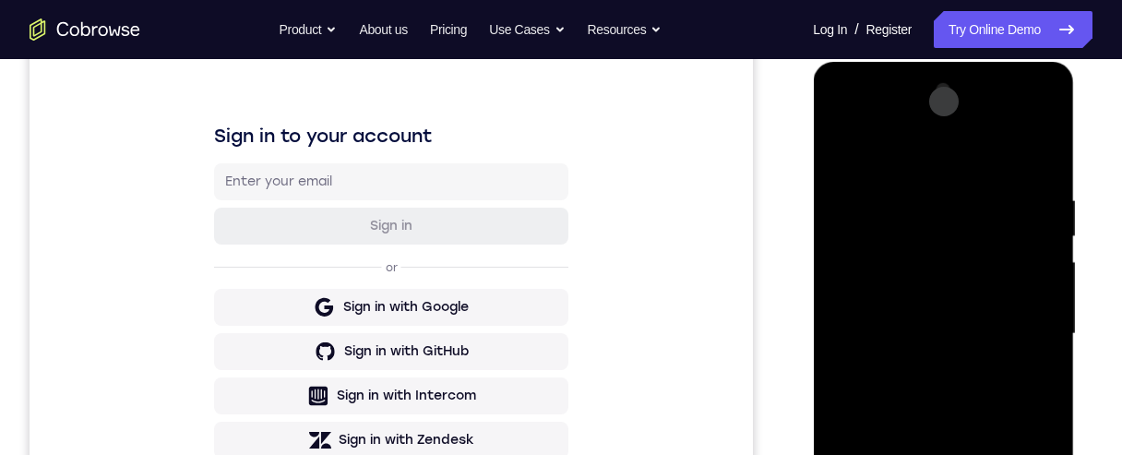
click at [935, 218] on div at bounding box center [942, 334] width 232 height 516
click at [837, 147] on div at bounding box center [942, 334] width 232 height 516
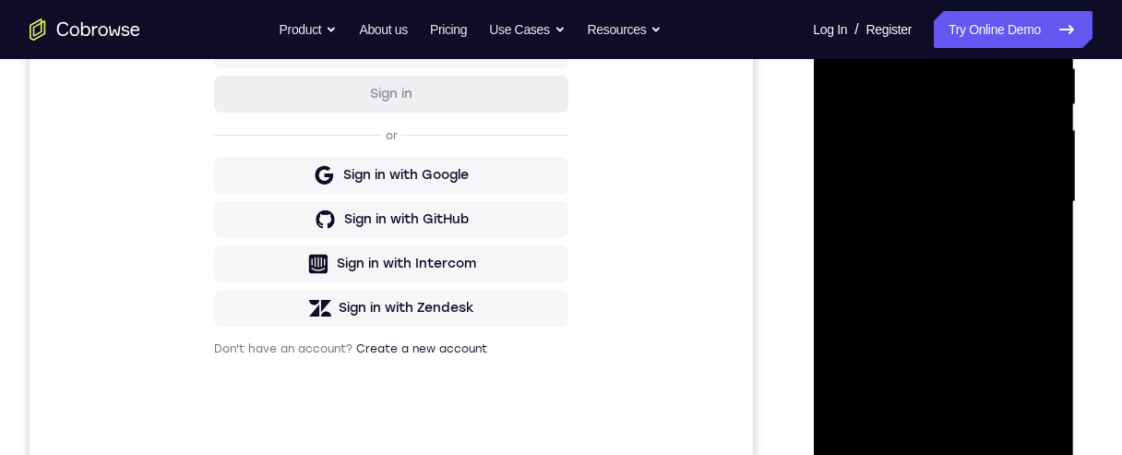
scroll to position [391, 0]
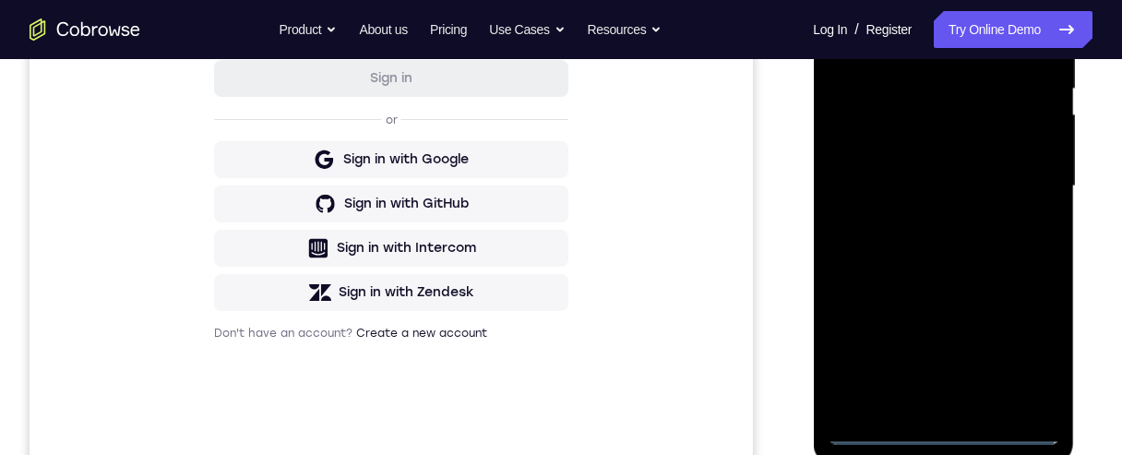
click at [949, 207] on div at bounding box center [942, 186] width 232 height 516
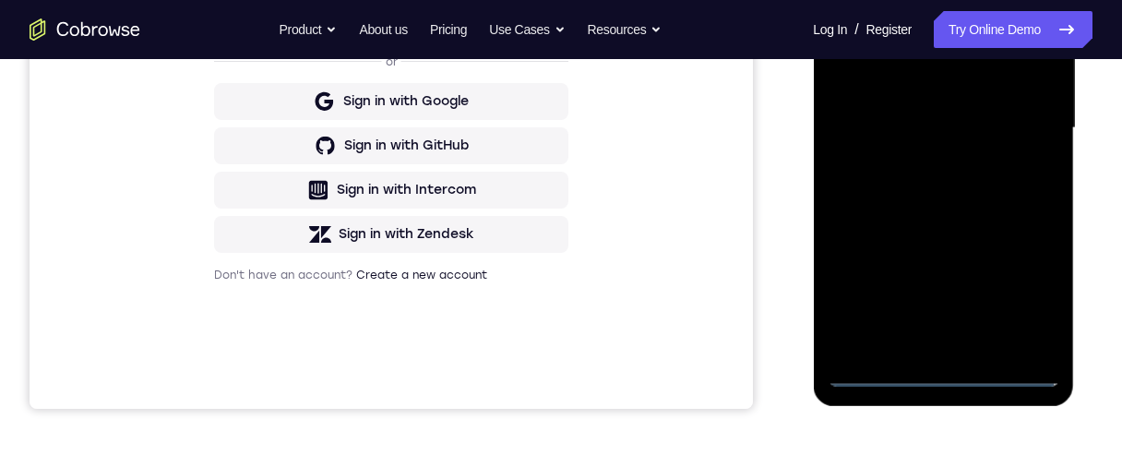
scroll to position [465, 0]
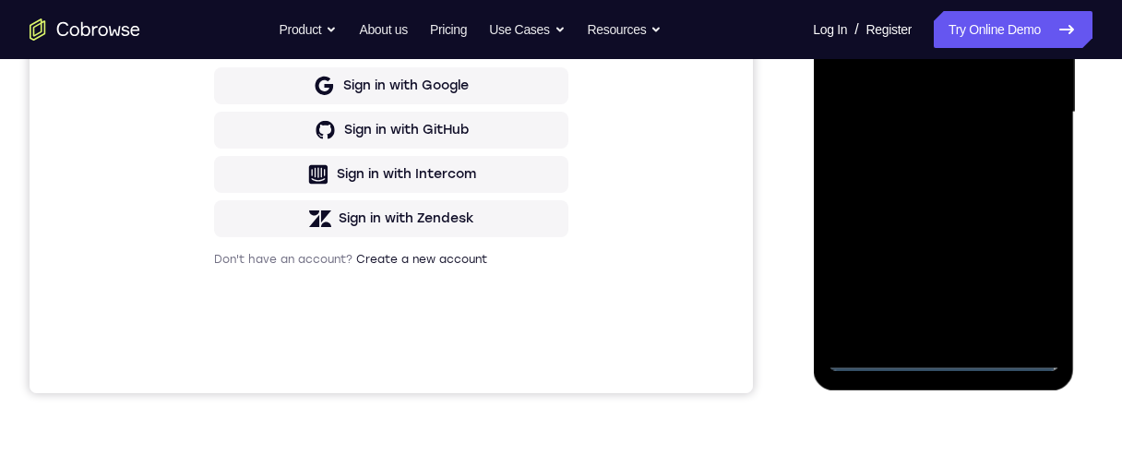
click at [854, 324] on div at bounding box center [942, 112] width 232 height 516
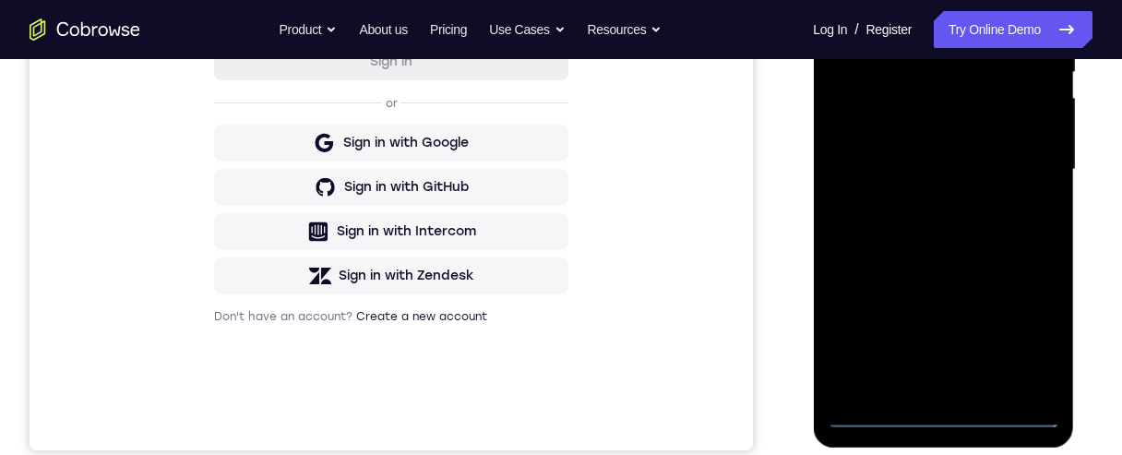
scroll to position [391, 0]
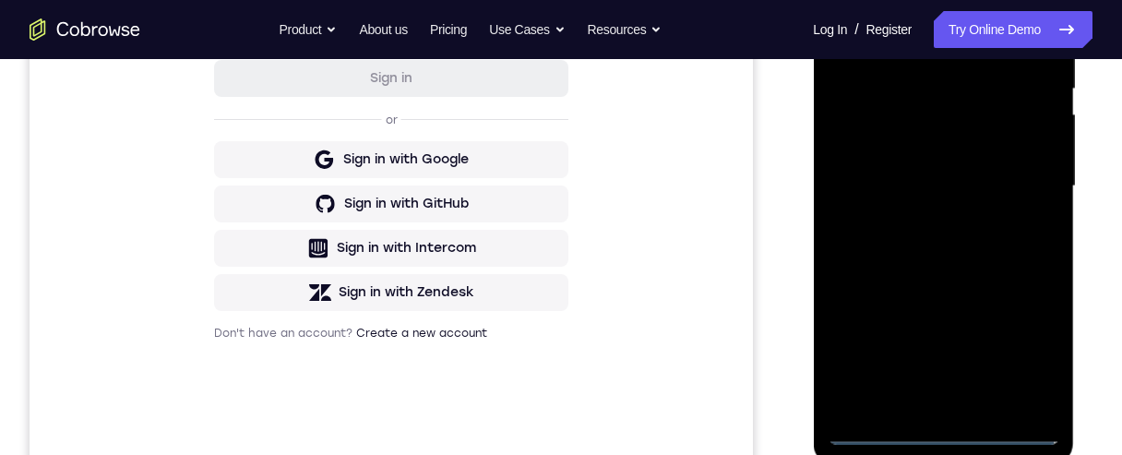
click at [858, 396] on div at bounding box center [942, 186] width 232 height 516
click at [851, 404] on div at bounding box center [942, 186] width 232 height 516
click at [854, 403] on div at bounding box center [942, 186] width 232 height 516
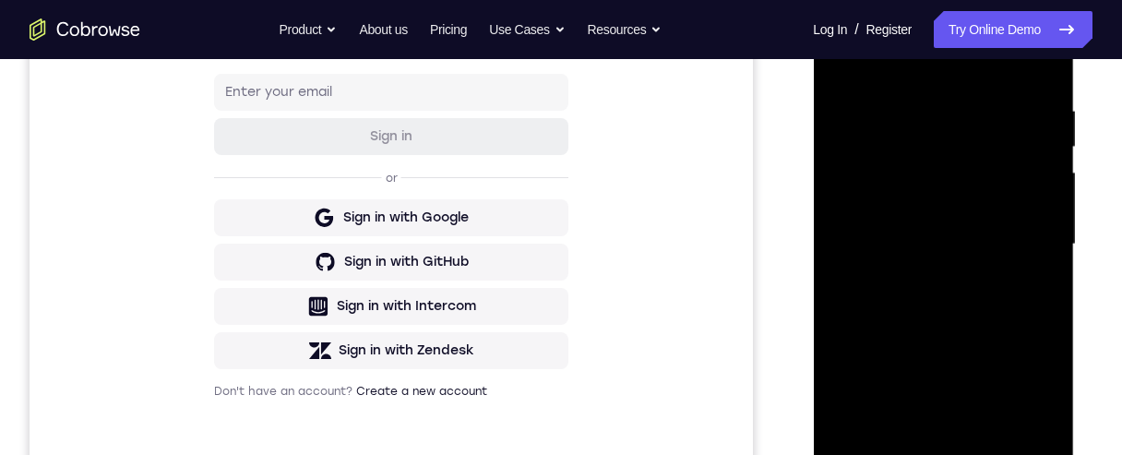
scroll to position [317, 0]
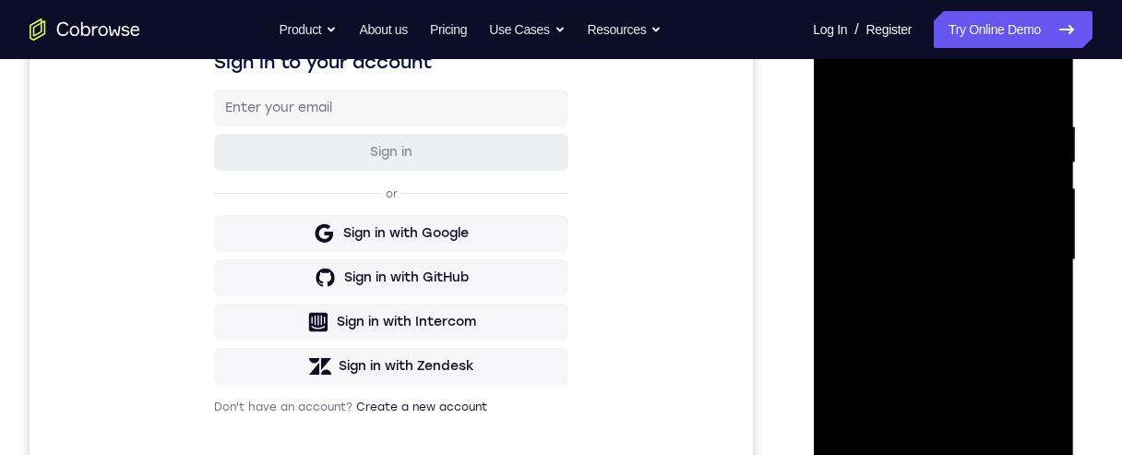
drag, startPoint x: 944, startPoint y: 182, endPoint x: 975, endPoint y: 411, distance: 231.7
click at [975, 410] on div at bounding box center [942, 260] width 232 height 516
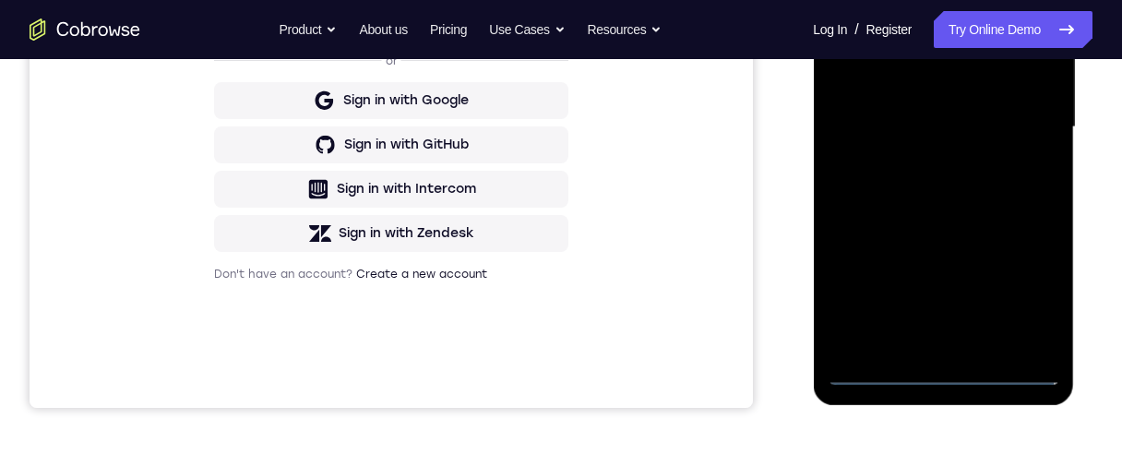
scroll to position [465, 0]
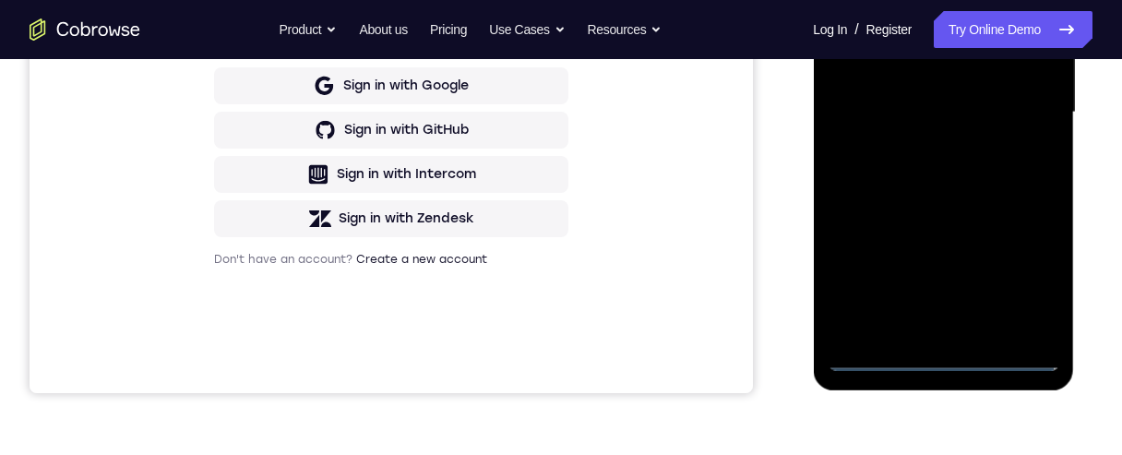
drag, startPoint x: 946, startPoint y: 227, endPoint x: 947, endPoint y: 162, distance: 64.6
click at [947, 162] on div at bounding box center [942, 112] width 232 height 516
drag, startPoint x: 964, startPoint y: 233, endPoint x: 968, endPoint y: 164, distance: 69.3
click at [968, 166] on div at bounding box center [942, 112] width 232 height 516
drag, startPoint x: 987, startPoint y: 248, endPoint x: 986, endPoint y: 164, distance: 83.9
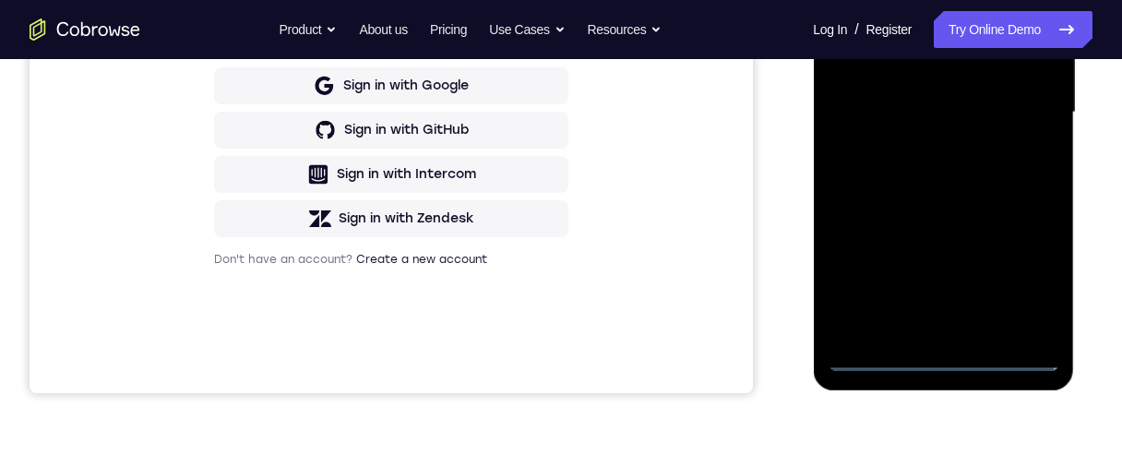
click at [986, 167] on div at bounding box center [942, 112] width 232 height 516
drag, startPoint x: 979, startPoint y: 225, endPoint x: 978, endPoint y: 156, distance: 69.2
click at [978, 156] on div at bounding box center [942, 112] width 232 height 516
drag, startPoint x: 968, startPoint y: 213, endPoint x: 973, endPoint y: 137, distance: 75.8
click at [972, 139] on div at bounding box center [942, 112] width 232 height 516
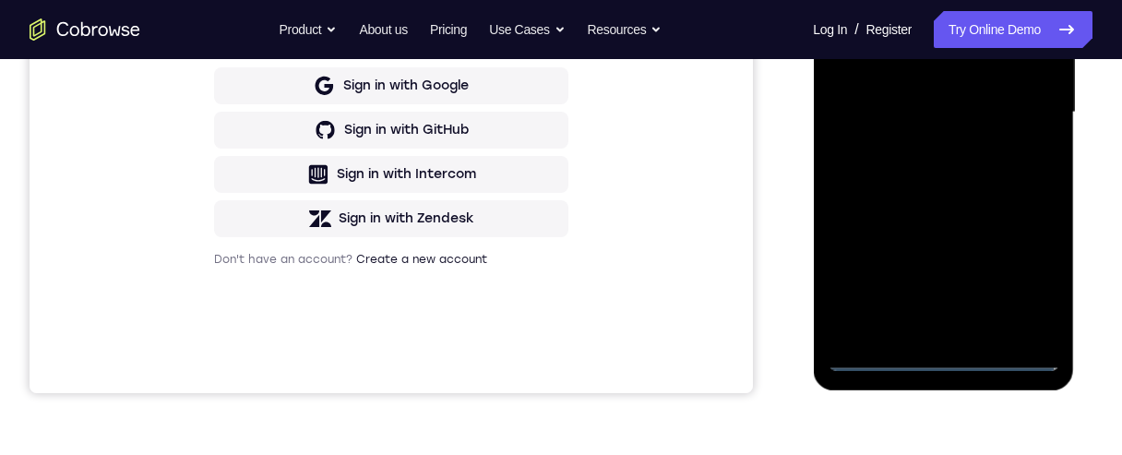
drag, startPoint x: 974, startPoint y: 230, endPoint x: 984, endPoint y: 158, distance: 72.7
click at [984, 160] on div at bounding box center [942, 112] width 232 height 516
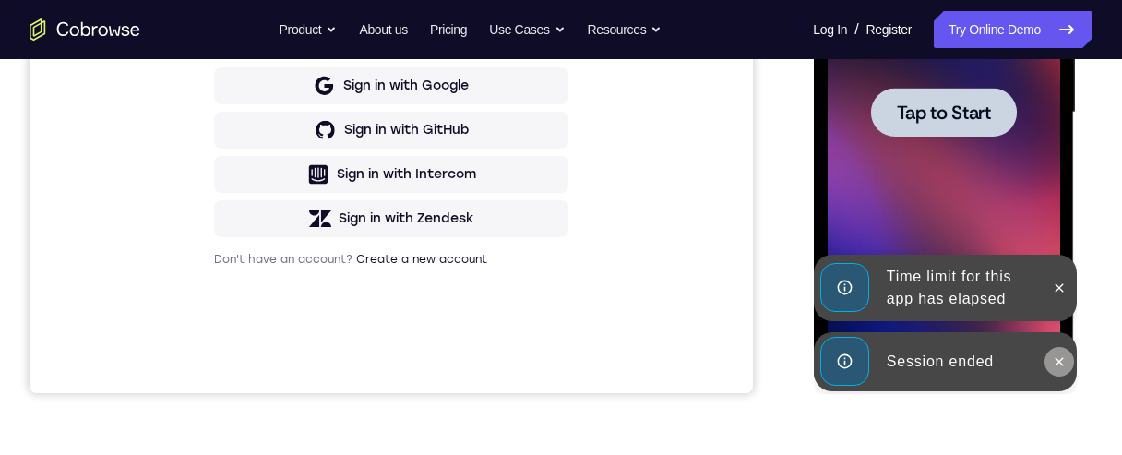
click at [1055, 360] on icon at bounding box center [1057, 361] width 15 height 15
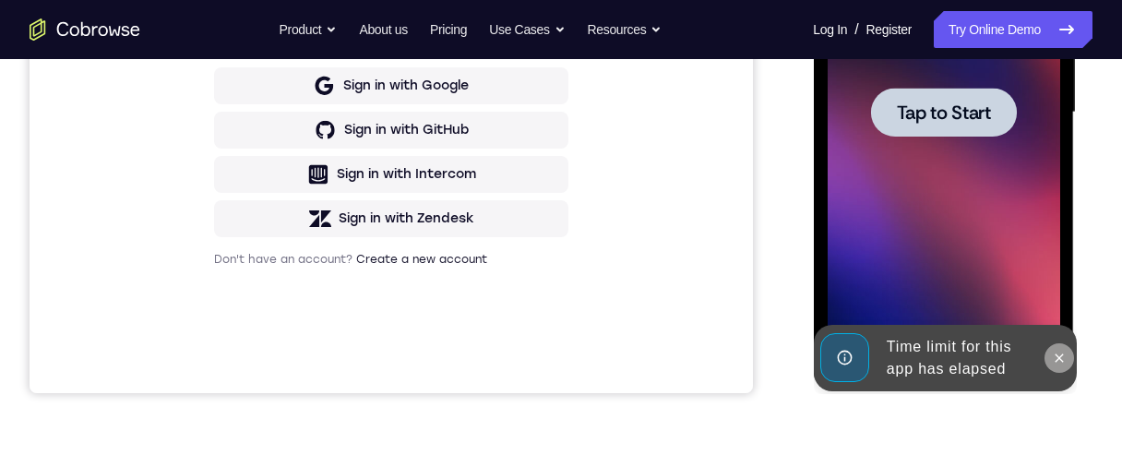
click at [1056, 352] on icon at bounding box center [1057, 357] width 15 height 15
